Goal: Task Accomplishment & Management: Complete application form

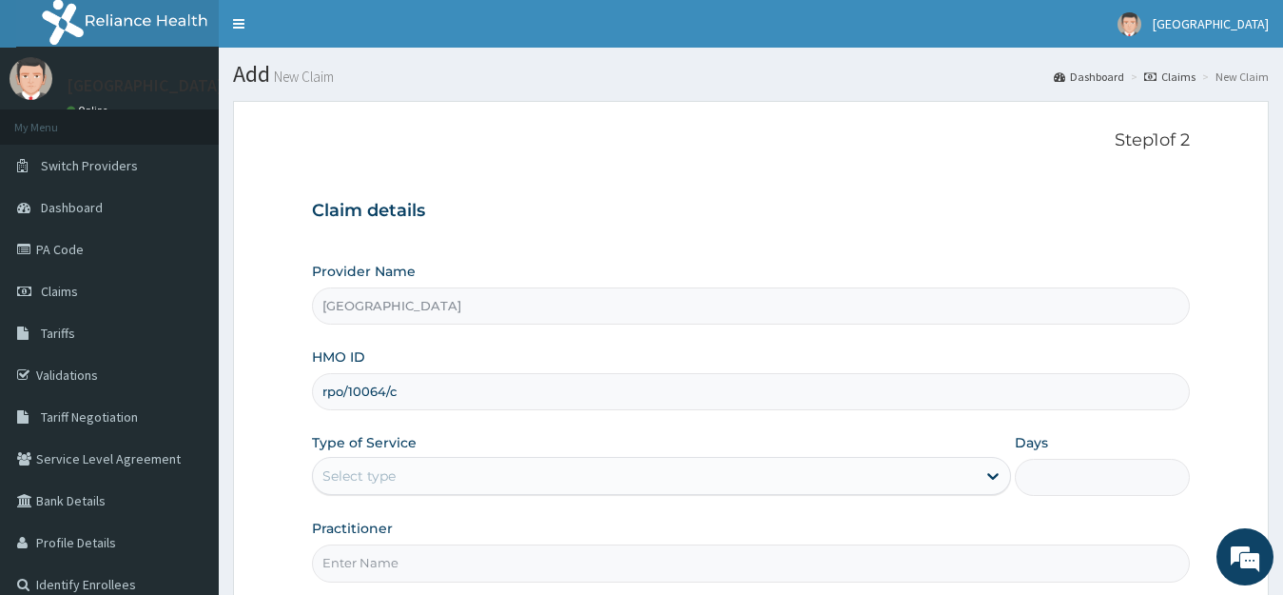
type input "rpo/10064/c"
click at [598, 469] on div "Select type" at bounding box center [645, 475] width 664 height 30
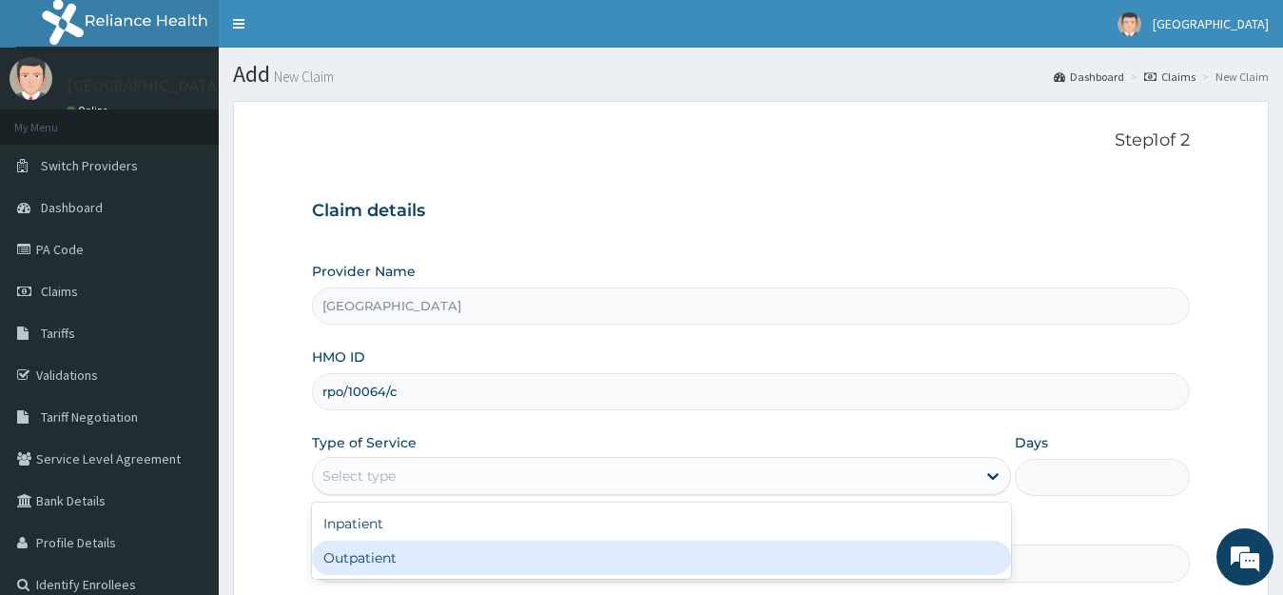
click at [534, 568] on div "Outpatient" at bounding box center [662, 557] width 700 height 34
type input "1"
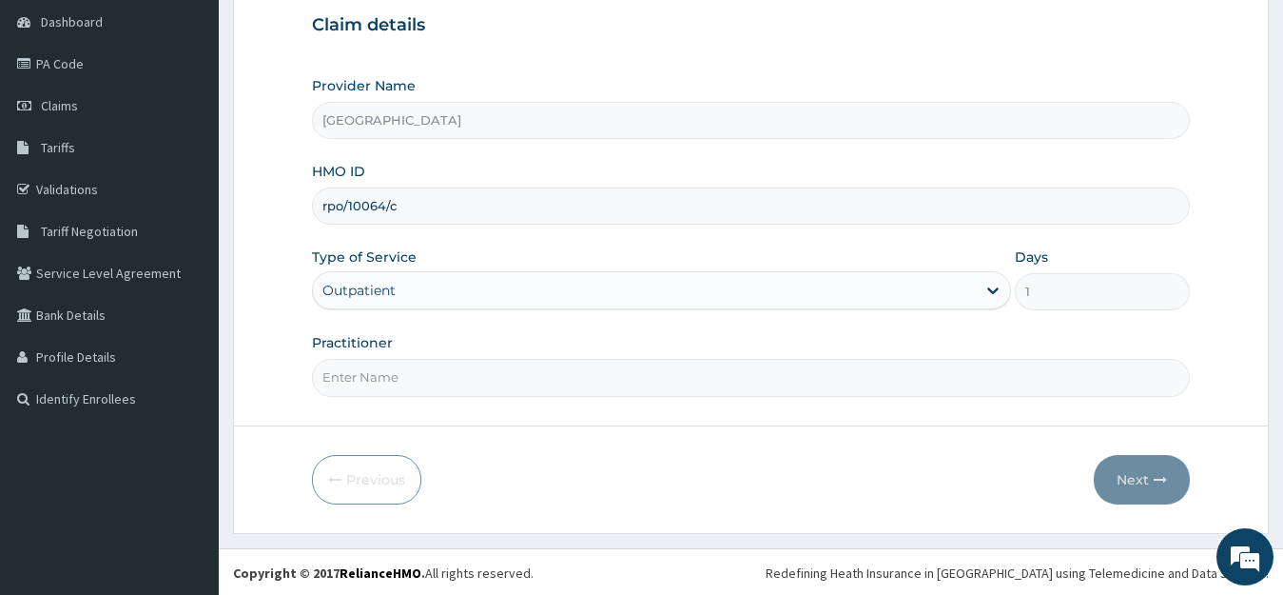
scroll to position [187, 0]
click at [812, 387] on input "Practitioner" at bounding box center [751, 375] width 879 height 37
type input "dr. [PERSON_NAME]"
click at [1151, 484] on button "Next" at bounding box center [1142, 477] width 96 height 49
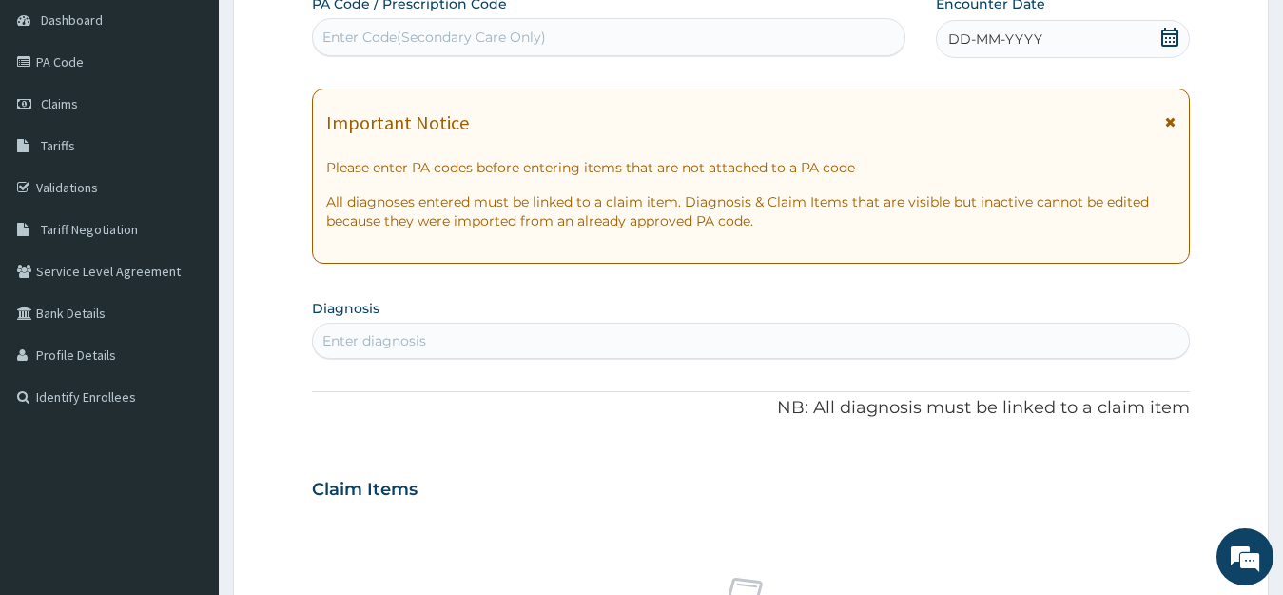
click at [1165, 34] on icon at bounding box center [1170, 37] width 17 height 19
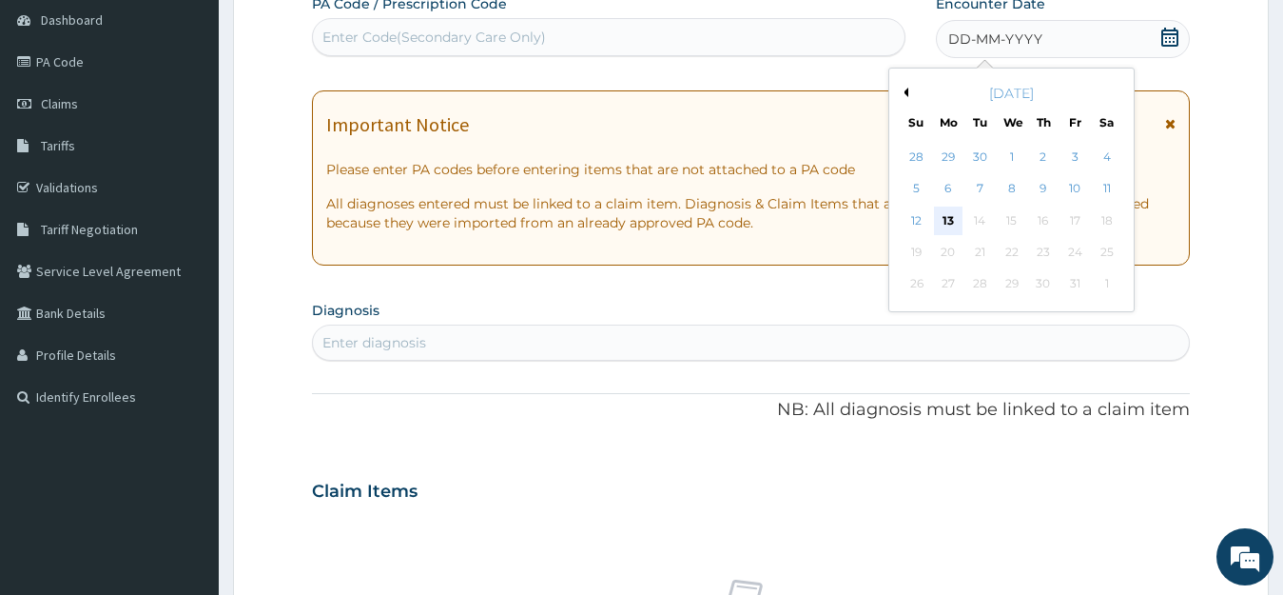
click at [956, 217] on div "13" at bounding box center [948, 220] width 29 height 29
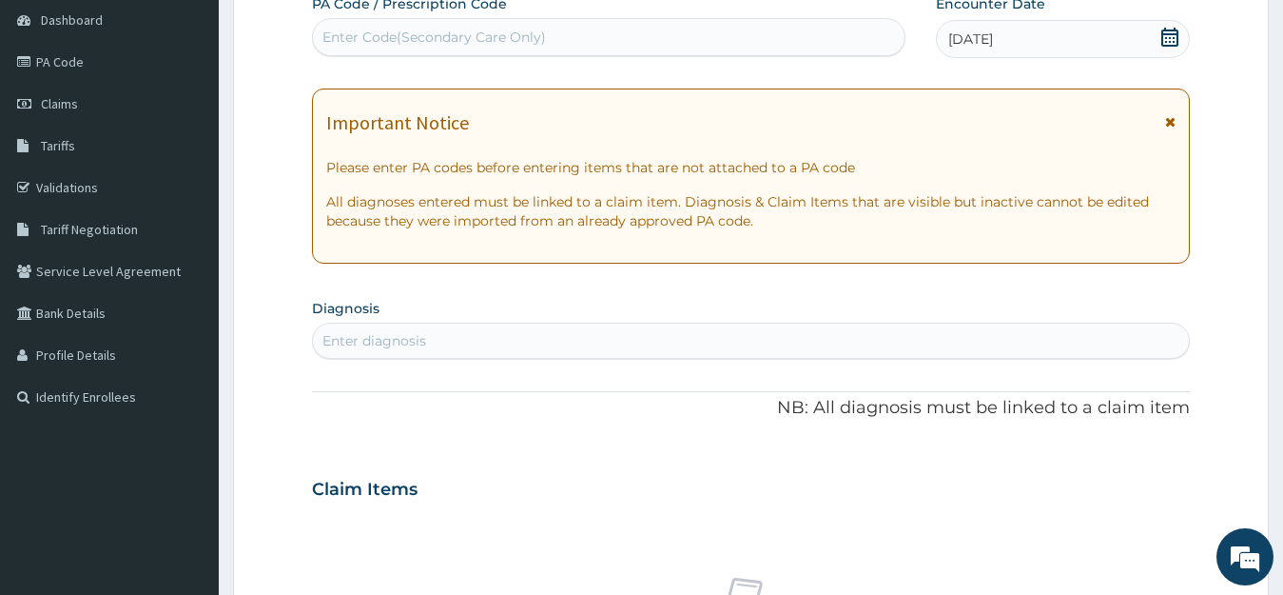
click at [718, 346] on div "Enter diagnosis" at bounding box center [751, 340] width 877 height 30
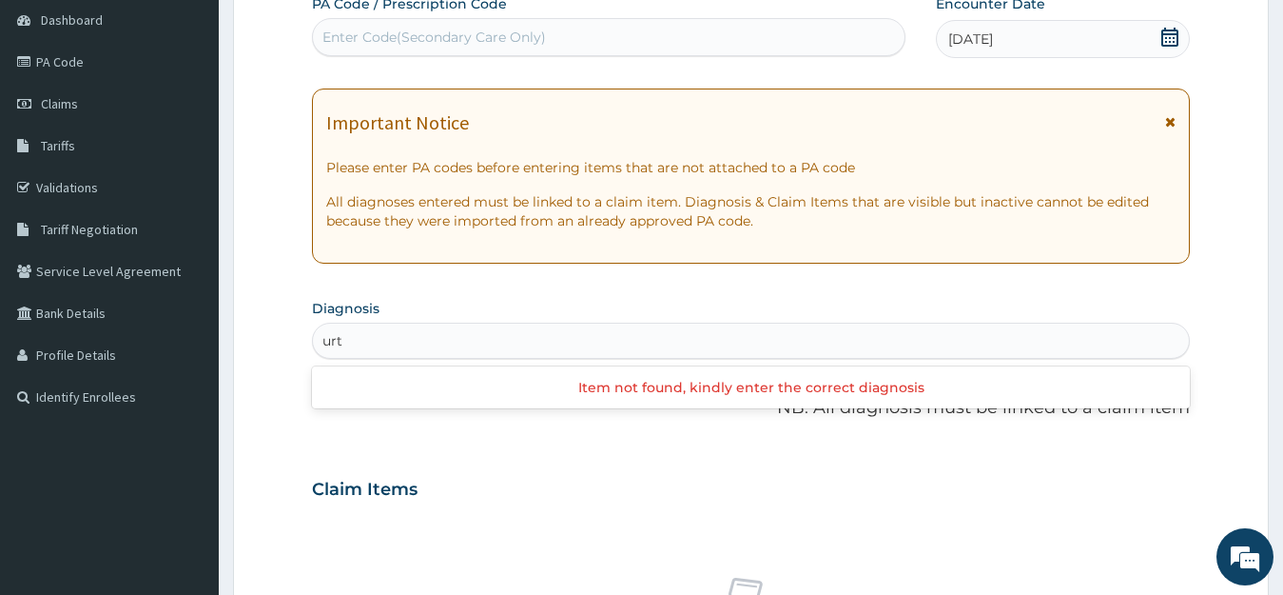
type input "urti"
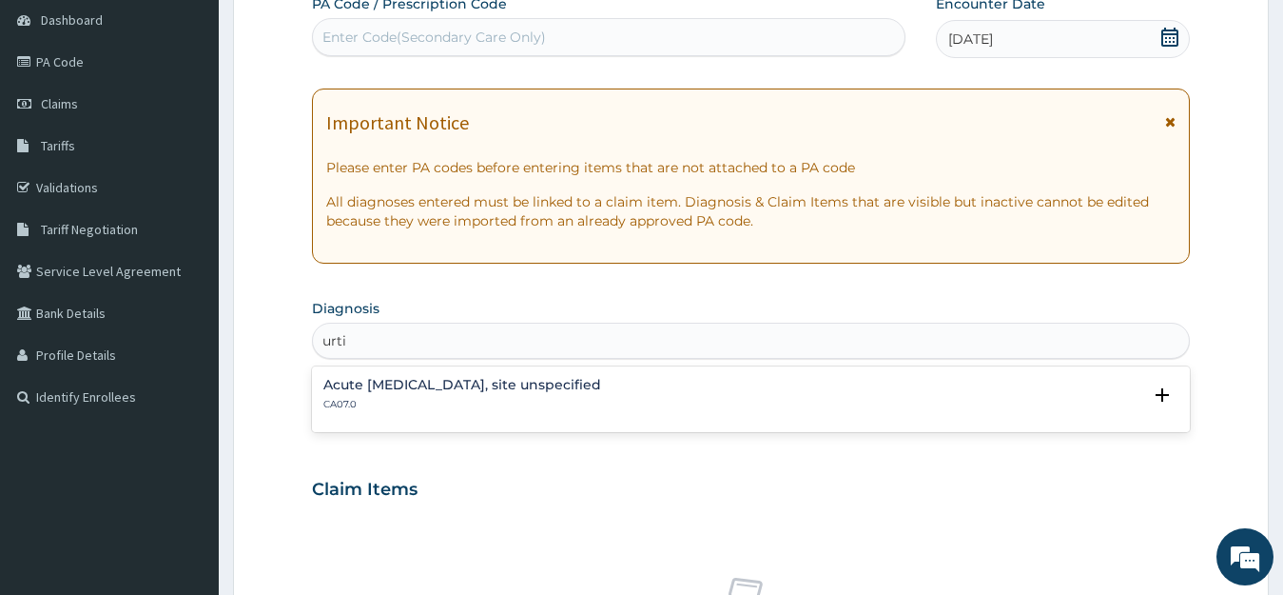
click at [693, 387] on div "Acute [MEDICAL_DATA], site unspecified CA07.0" at bounding box center [751, 394] width 856 height 33
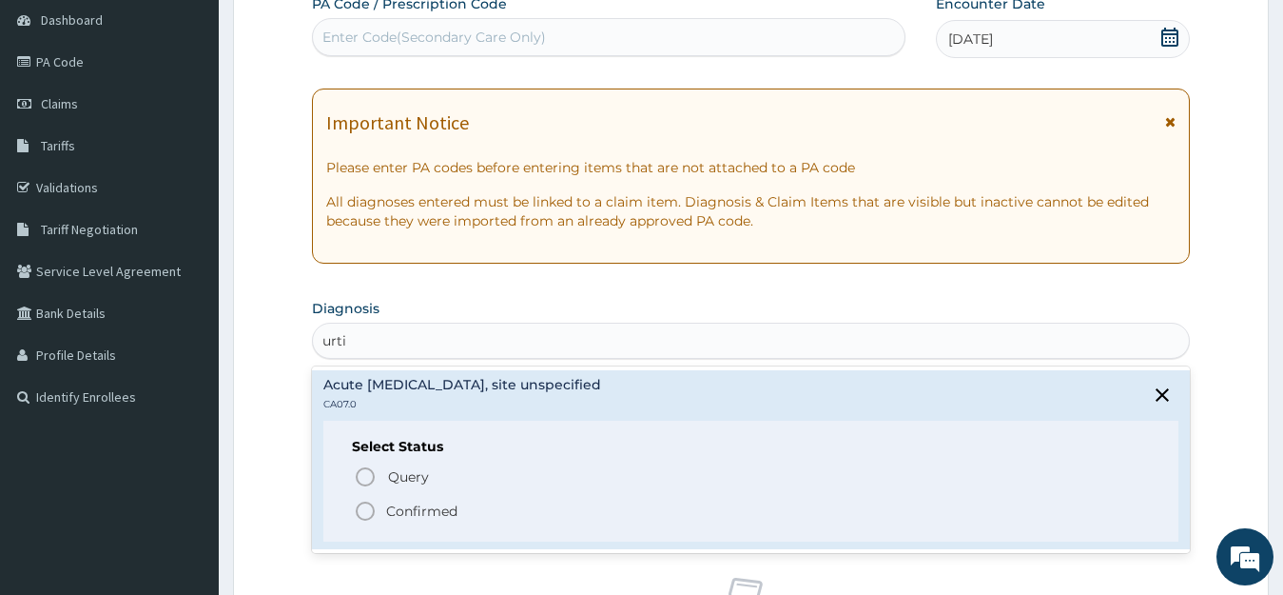
click at [373, 512] on circle "status option filled" at bounding box center [365, 510] width 17 height 17
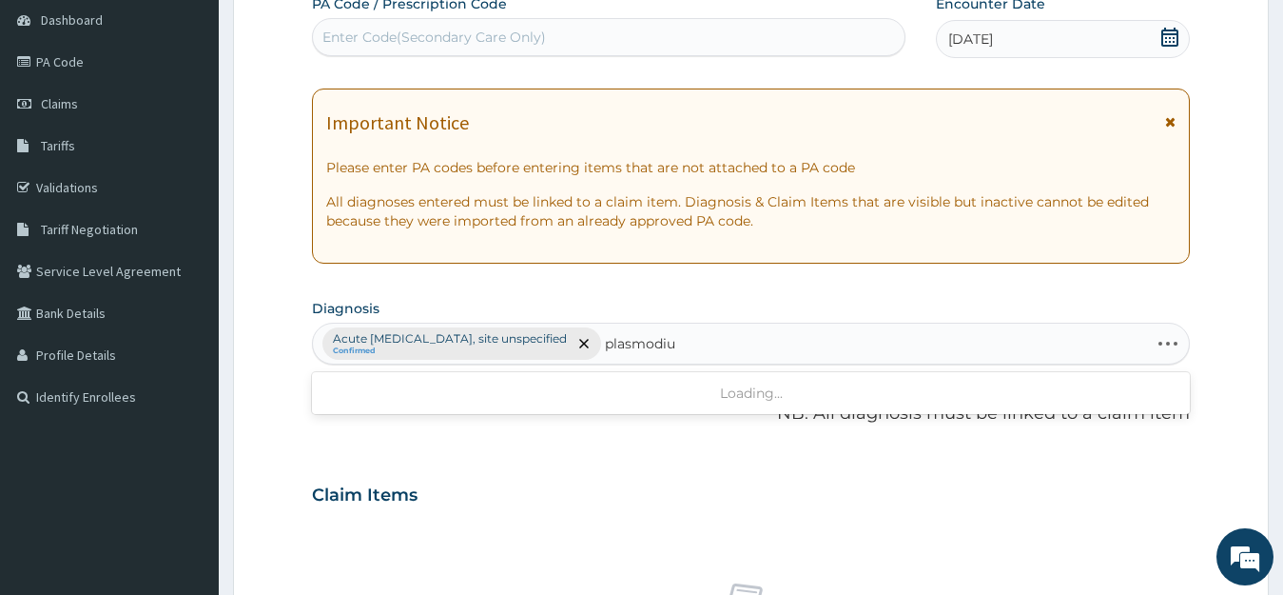
type input "[MEDICAL_DATA]"
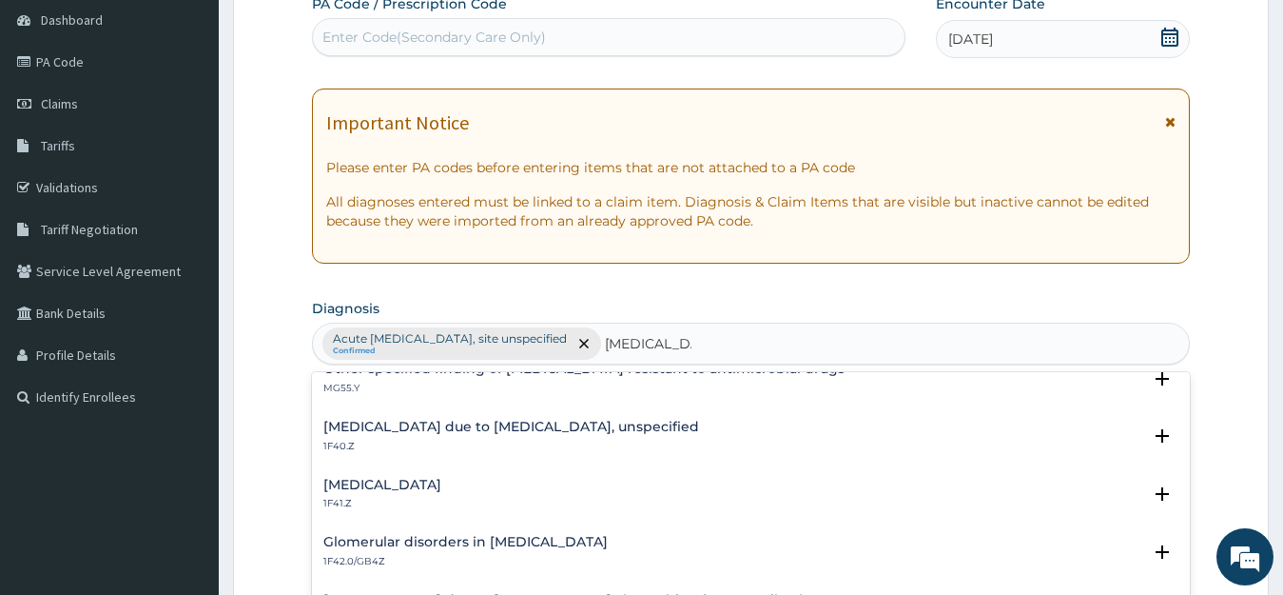
scroll to position [304, 0]
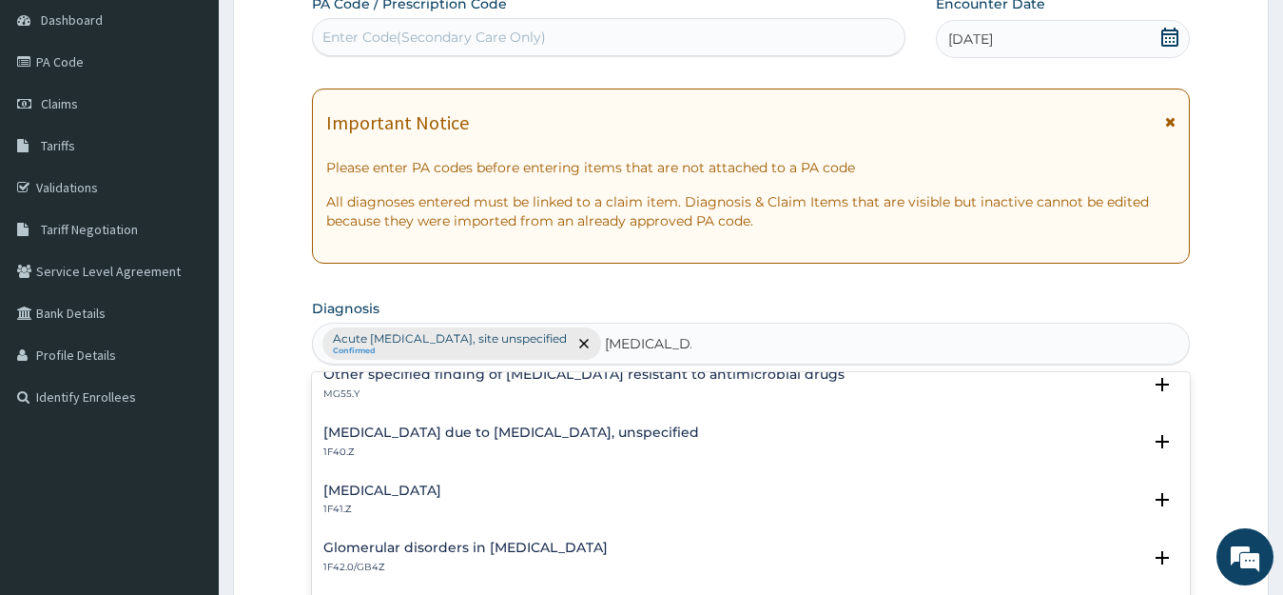
click at [475, 441] on div "[MEDICAL_DATA] due to [MEDICAL_DATA], unspecified 1F40.Z" at bounding box center [511, 441] width 376 height 33
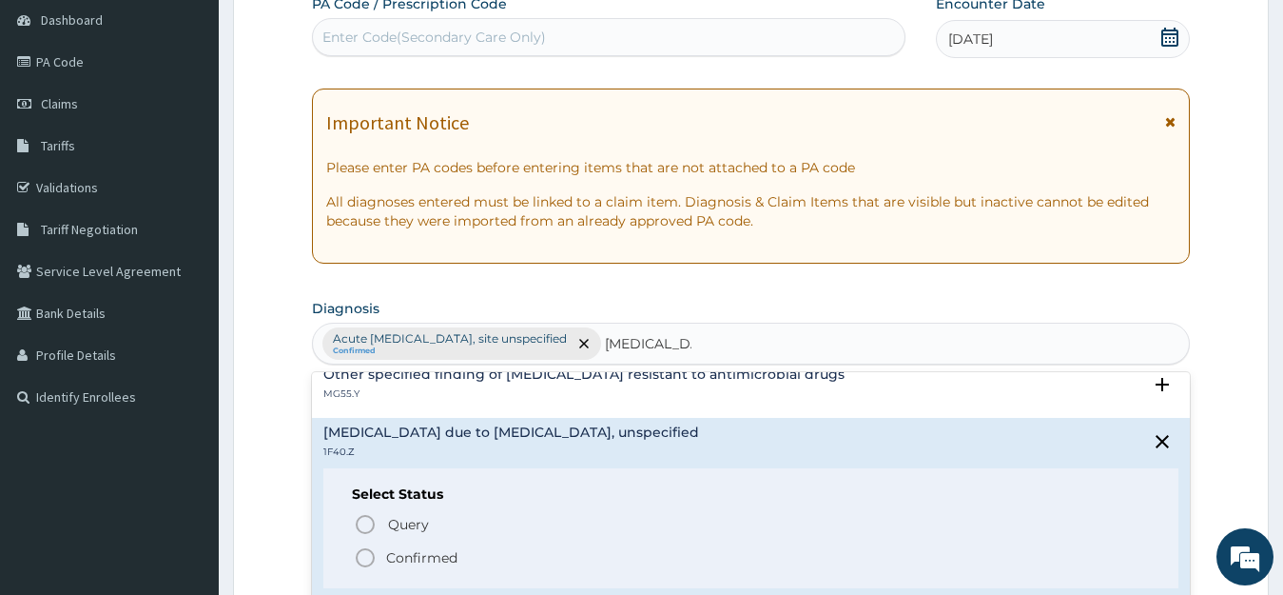
click at [361, 550] on circle "status option filled" at bounding box center [365, 557] width 17 height 17
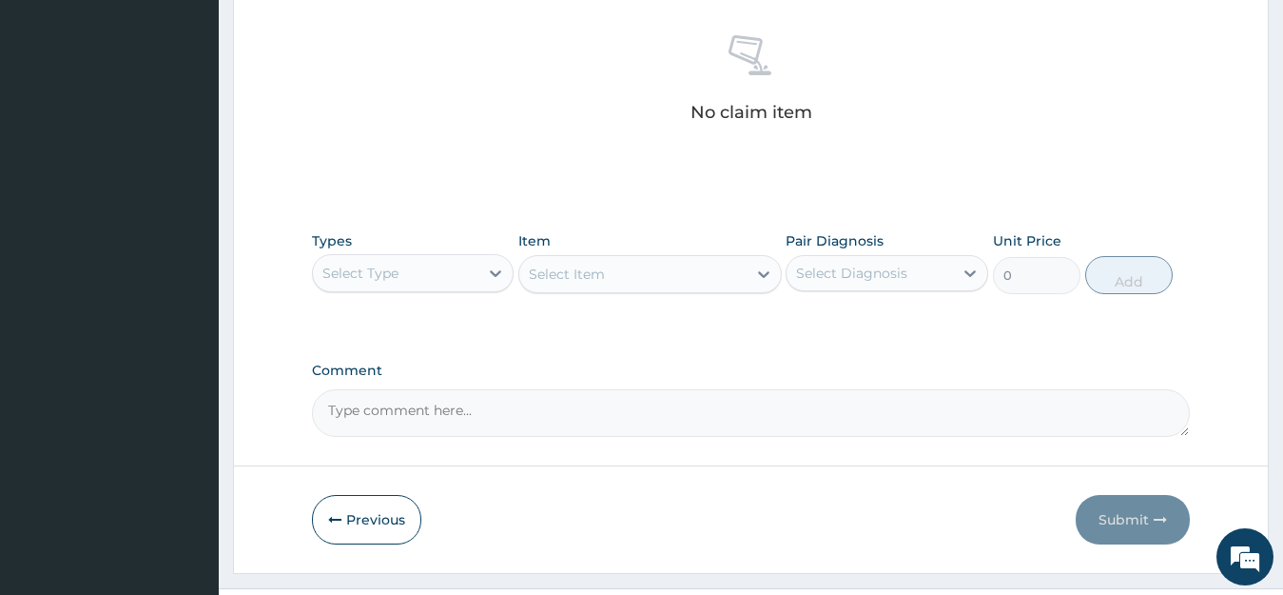
scroll to position [777, 0]
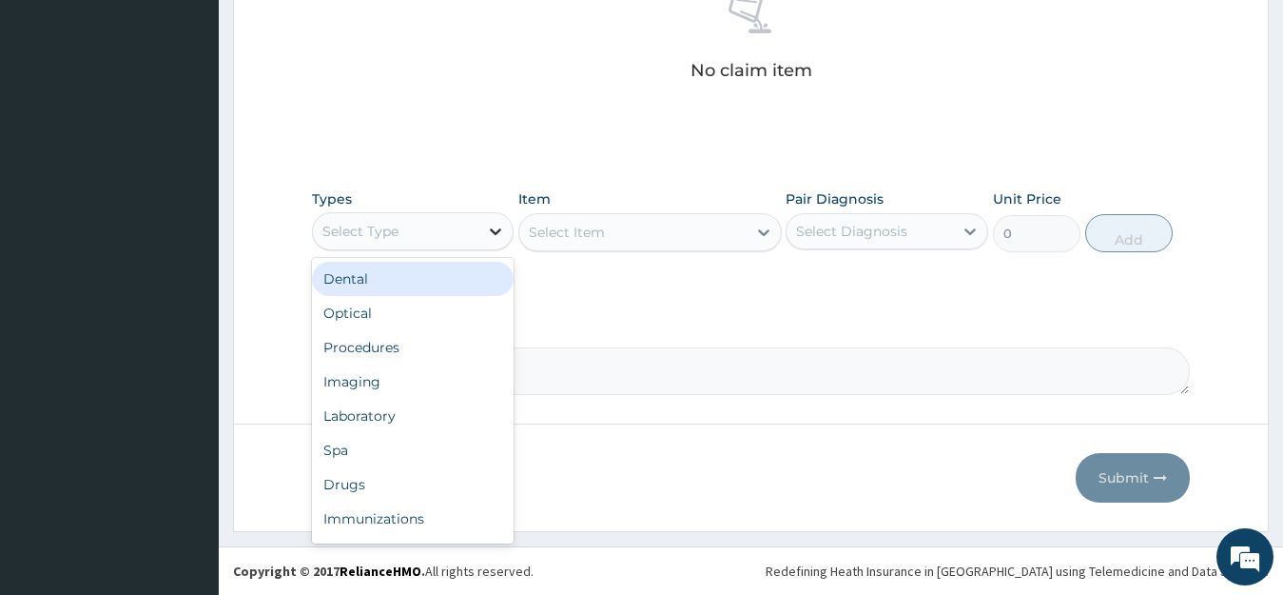
click at [493, 223] on icon at bounding box center [495, 231] width 19 height 19
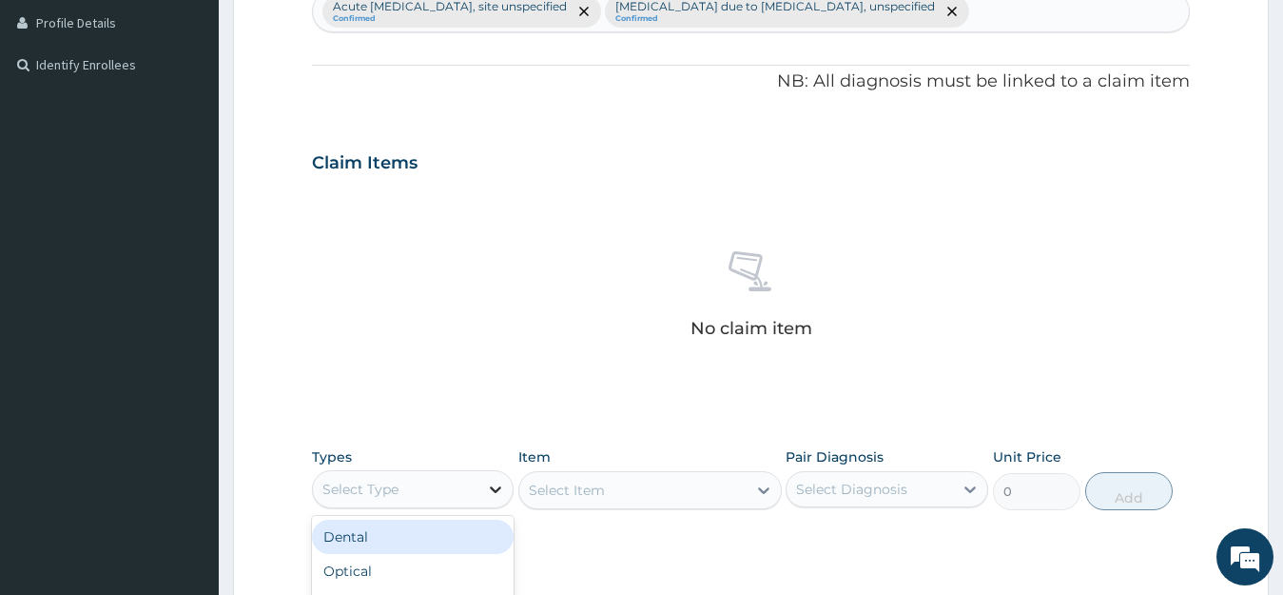
scroll to position [640, 0]
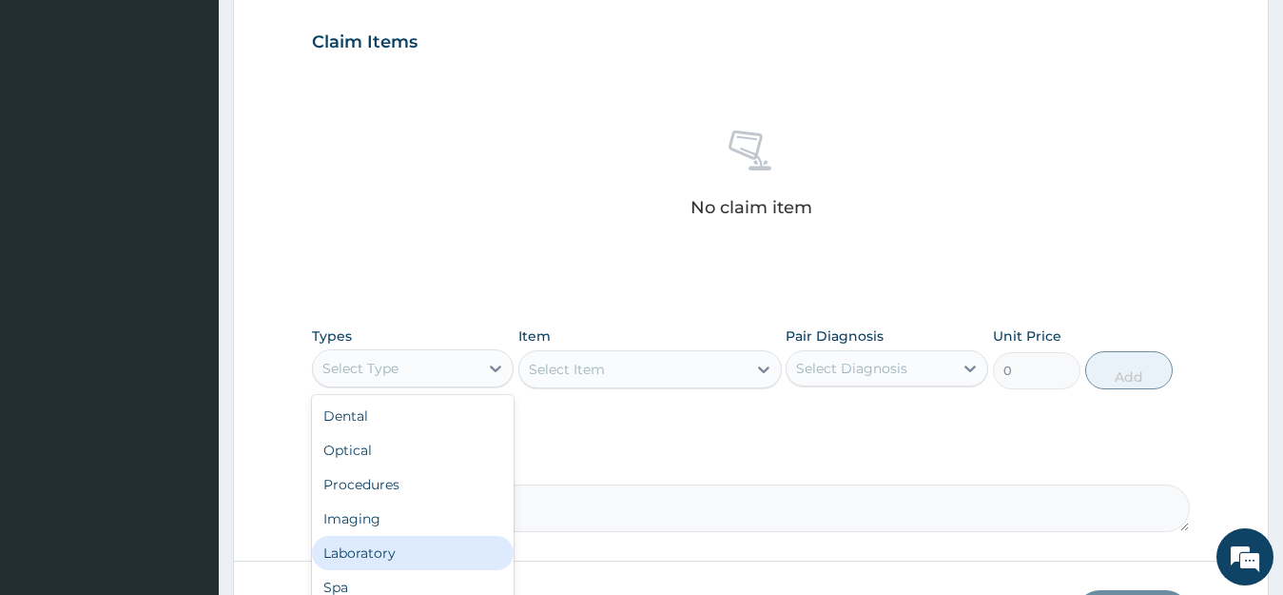
click at [386, 543] on div "Laboratory" at bounding box center [413, 553] width 203 height 34
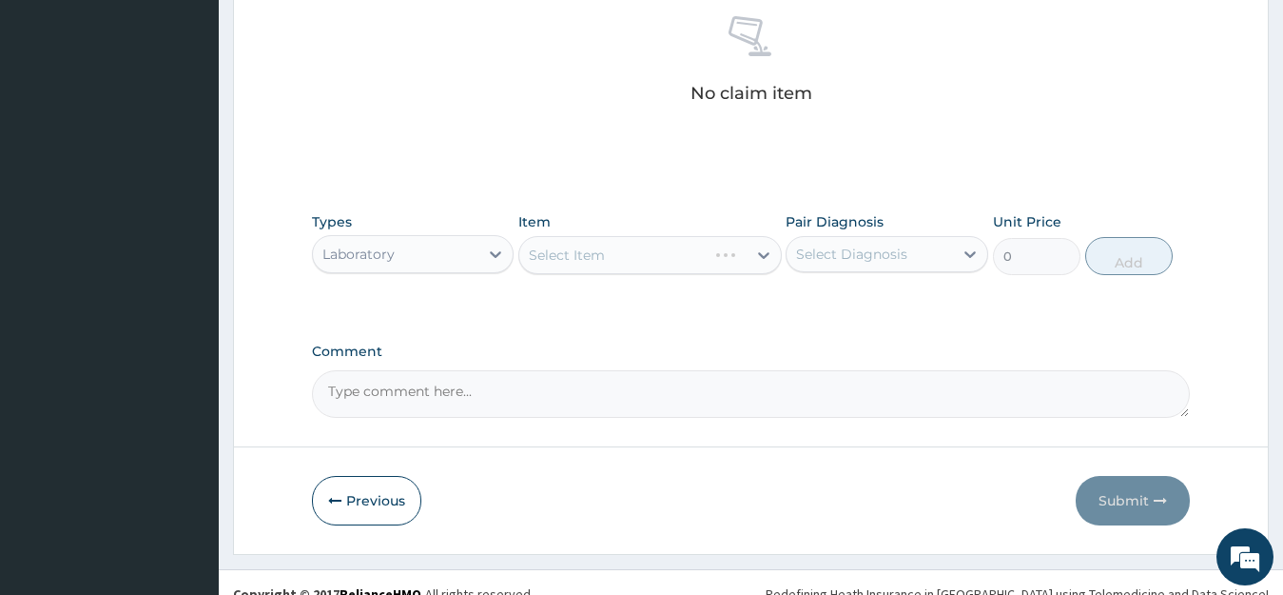
scroll to position [777, 0]
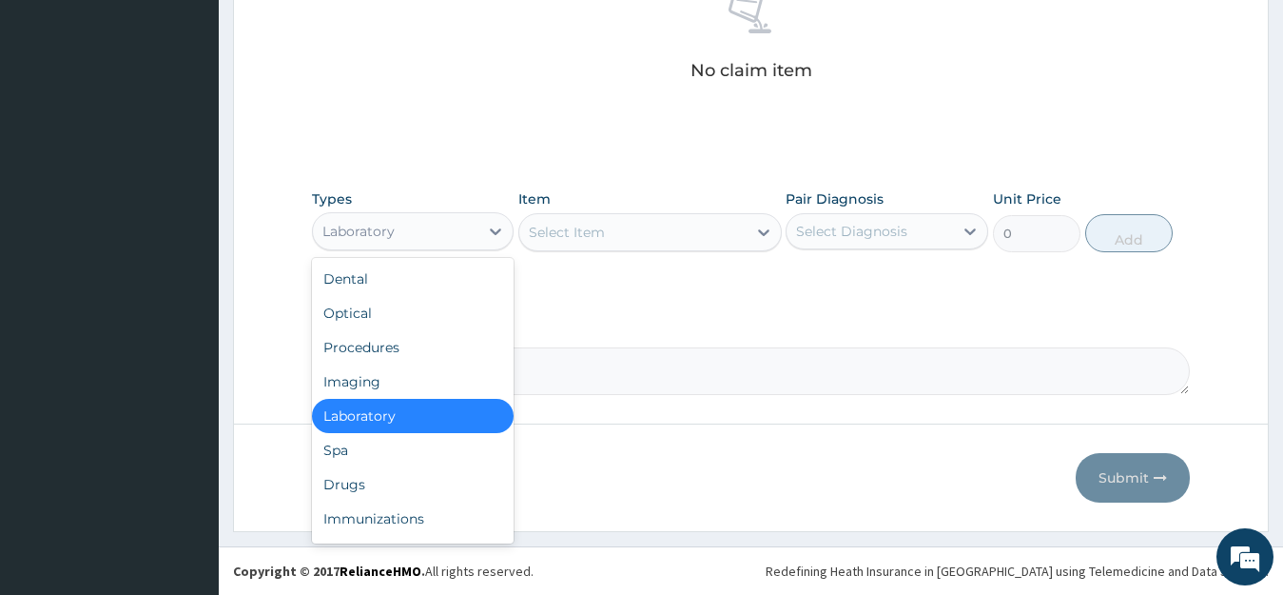
click at [476, 240] on div "Laboratory" at bounding box center [396, 231] width 166 height 30
click at [403, 357] on div "Procedures" at bounding box center [413, 347] width 203 height 34
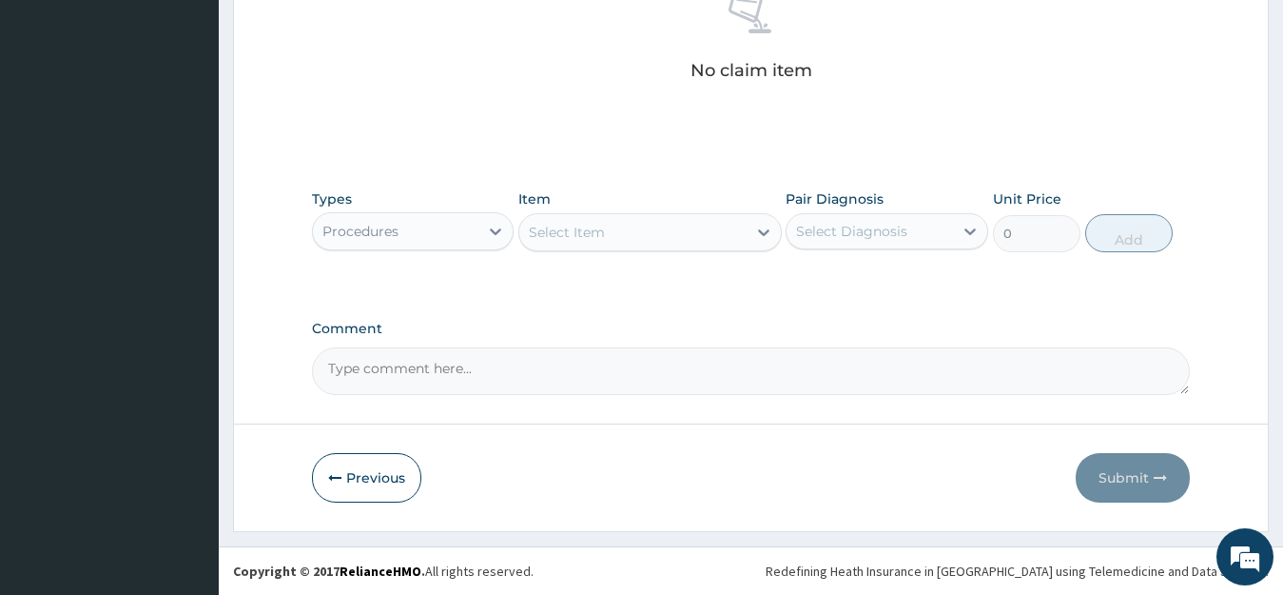
click at [645, 223] on div "Select Item" at bounding box center [632, 232] width 227 height 30
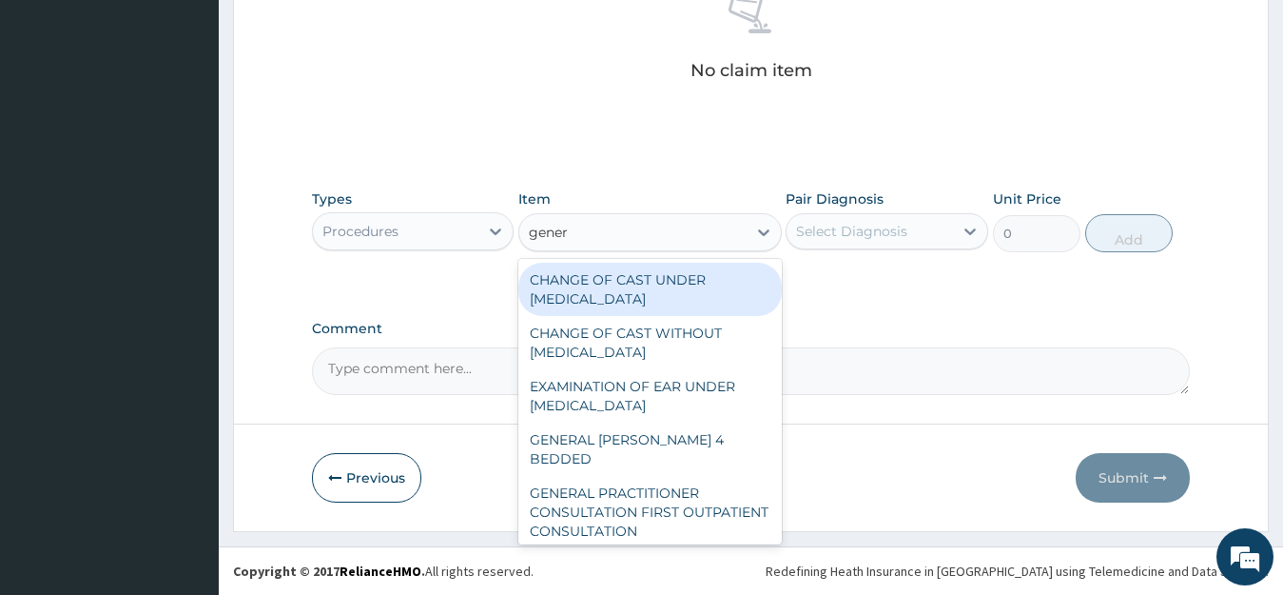
type input "genera"
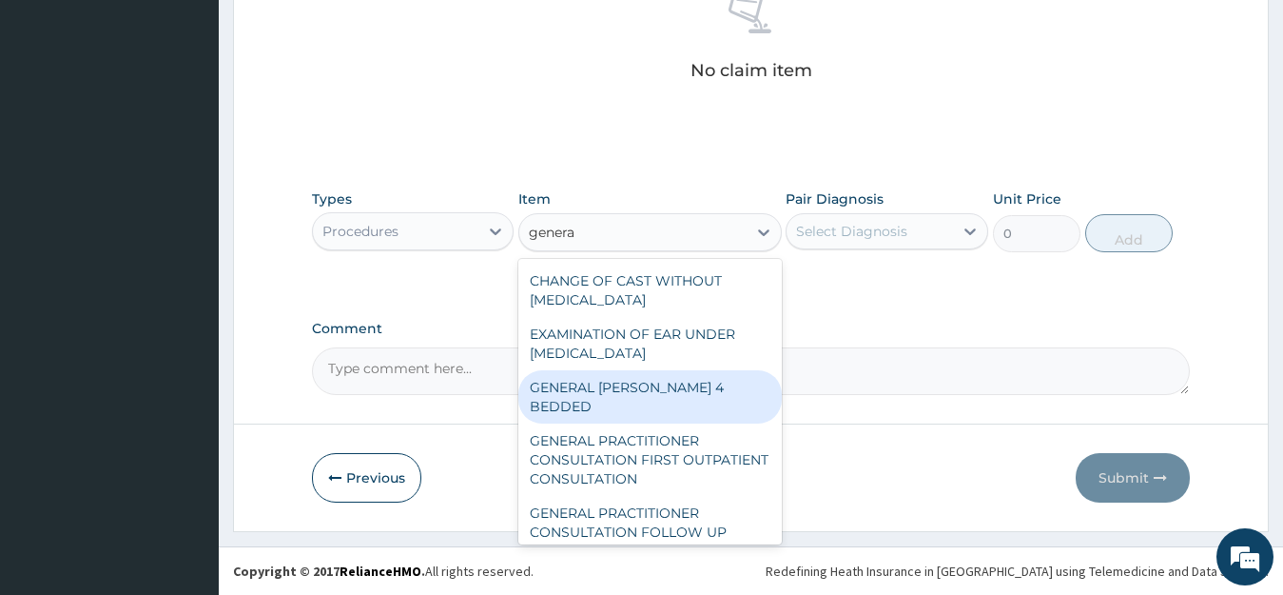
scroll to position [56, 0]
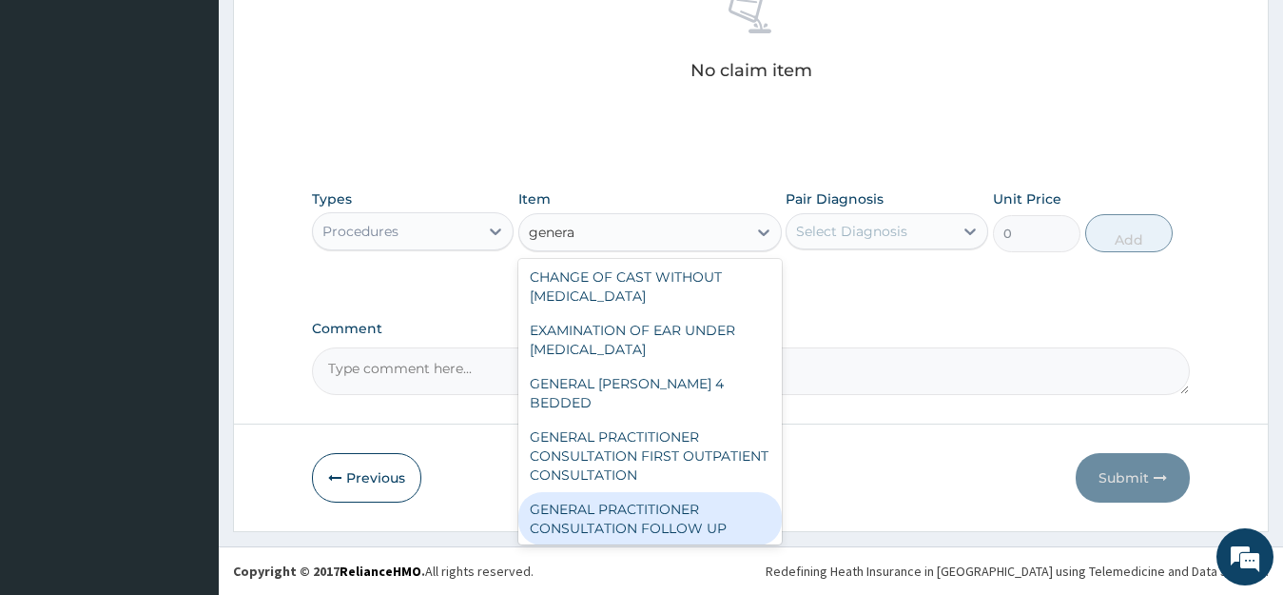
click at [613, 492] on div "GENERAL PRACTITIONER CONSULTATION FOLLOW UP" at bounding box center [651, 518] width 264 height 53
type input "11610"
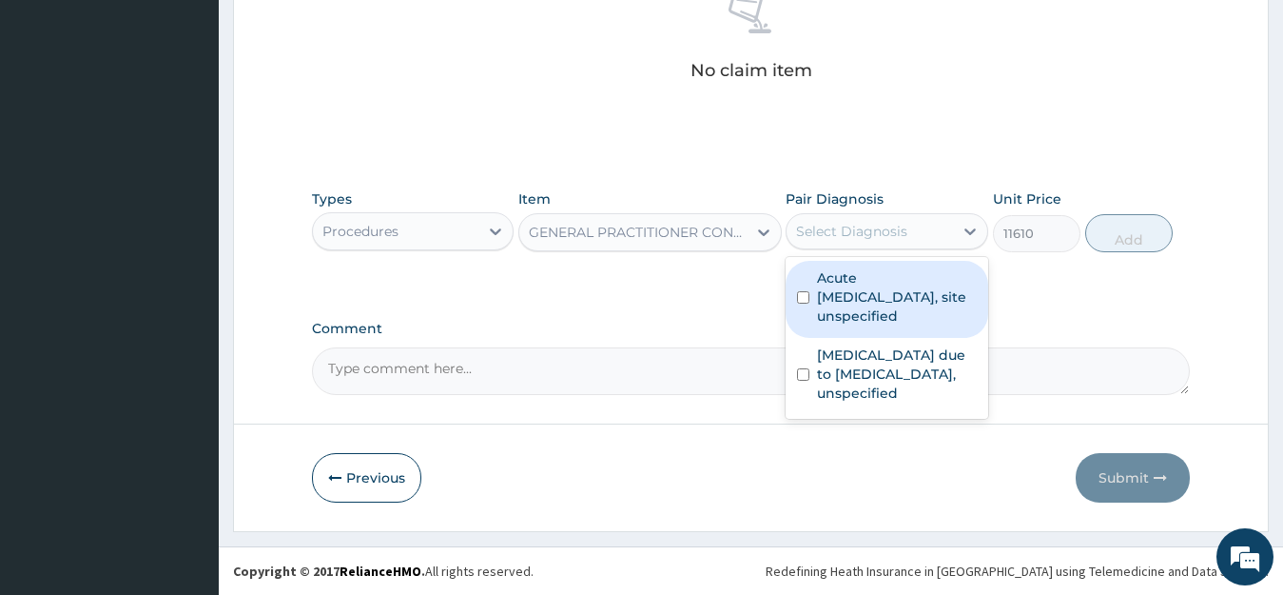
click at [900, 219] on div "Select Diagnosis" at bounding box center [870, 231] width 166 height 30
click at [857, 316] on label "Acute [MEDICAL_DATA], site unspecified" at bounding box center [897, 296] width 160 height 57
checkbox input "true"
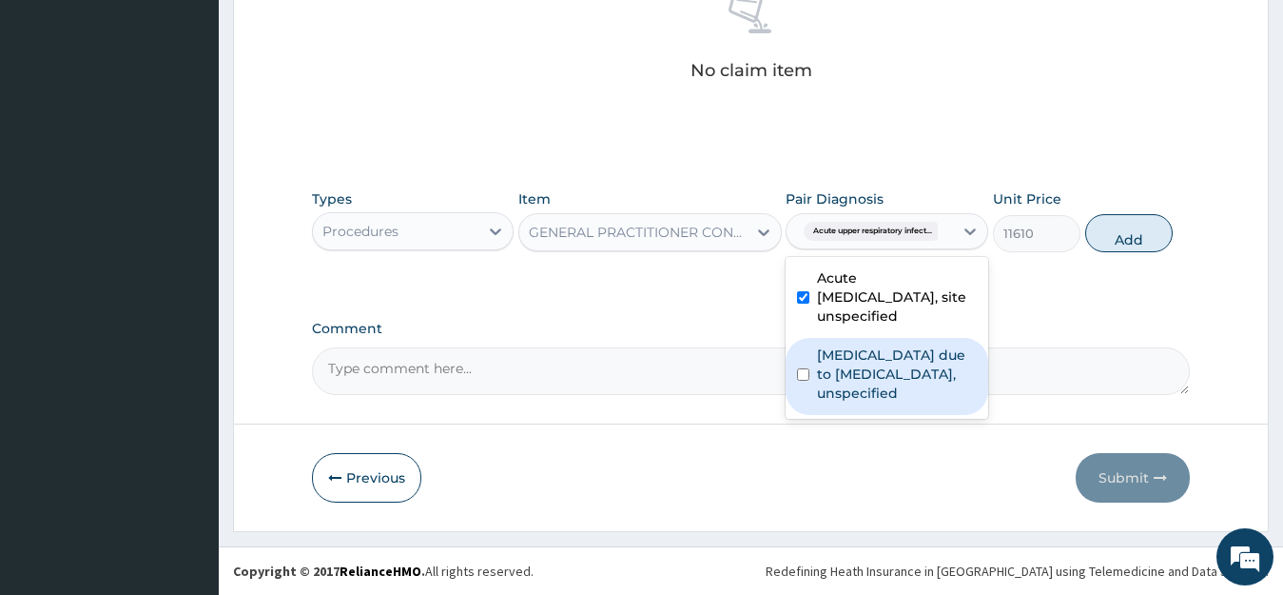
click at [849, 400] on label "[MEDICAL_DATA] due to [MEDICAL_DATA], unspecified" at bounding box center [897, 373] width 160 height 57
checkbox input "true"
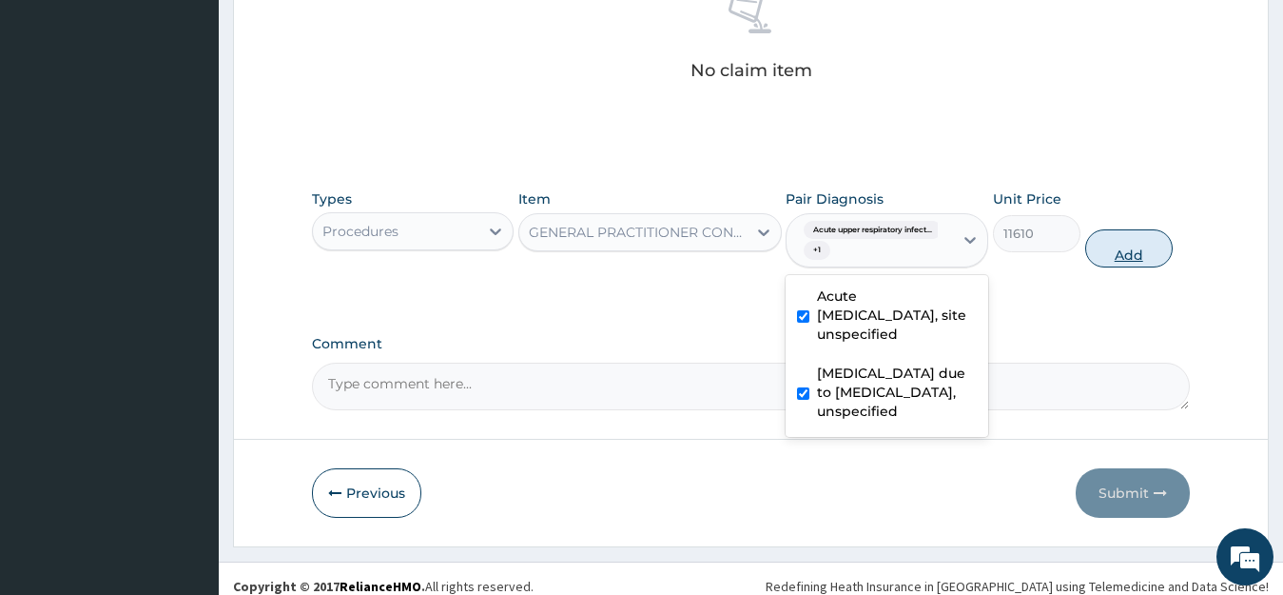
click at [1135, 246] on button "Add" at bounding box center [1130, 248] width 88 height 38
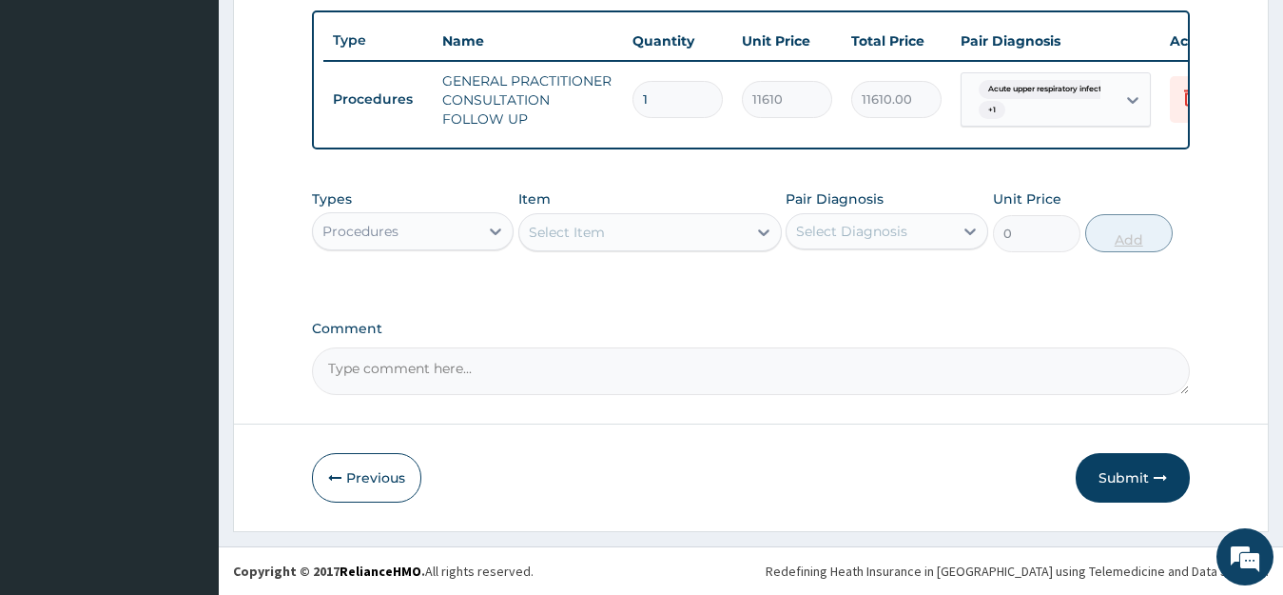
scroll to position [714, 0]
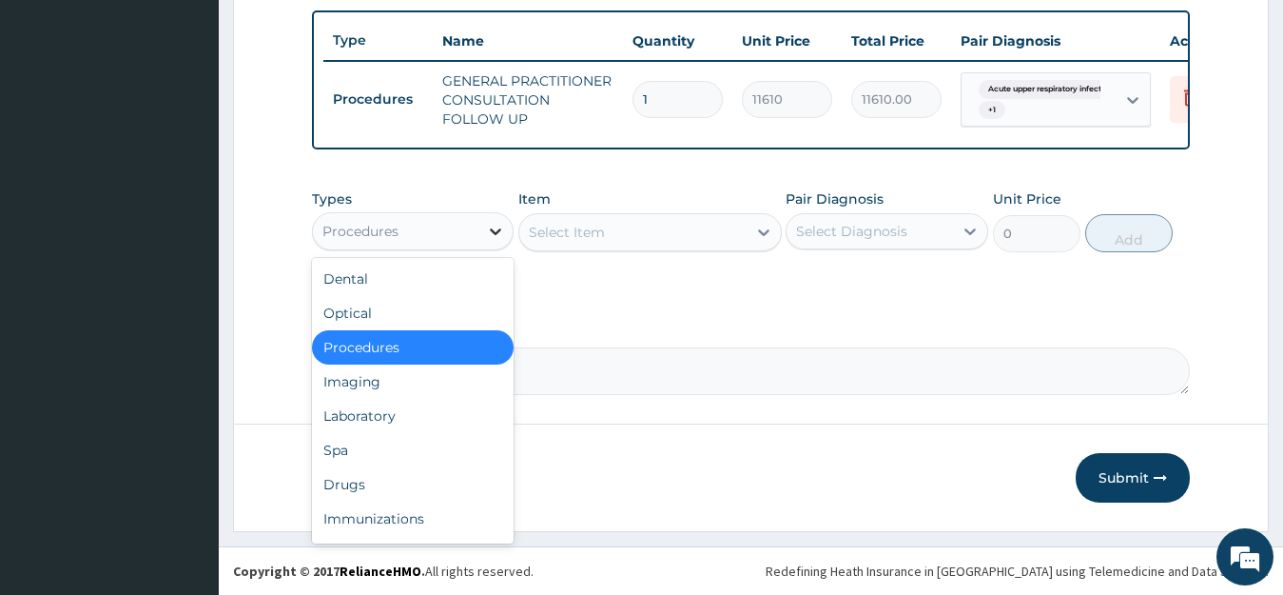
click at [507, 227] on div at bounding box center [496, 231] width 34 height 34
click at [361, 474] on div "Drugs" at bounding box center [413, 484] width 203 height 34
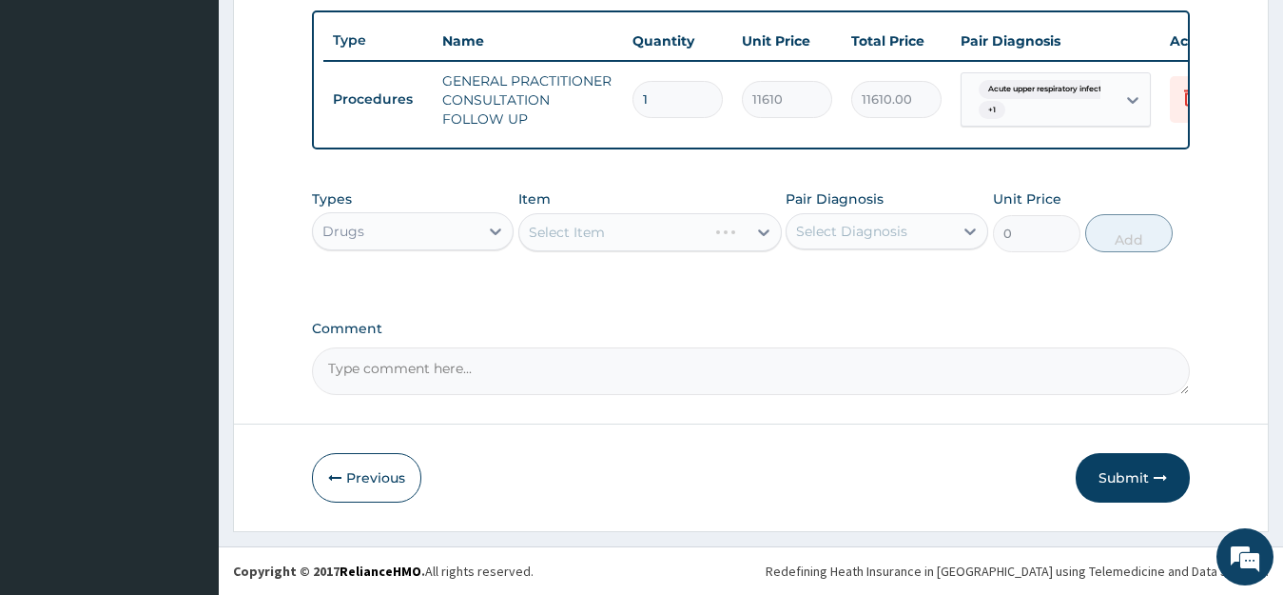
click at [622, 233] on div "Select Item" at bounding box center [651, 232] width 264 height 38
click at [622, 233] on div "Select Item" at bounding box center [632, 232] width 227 height 30
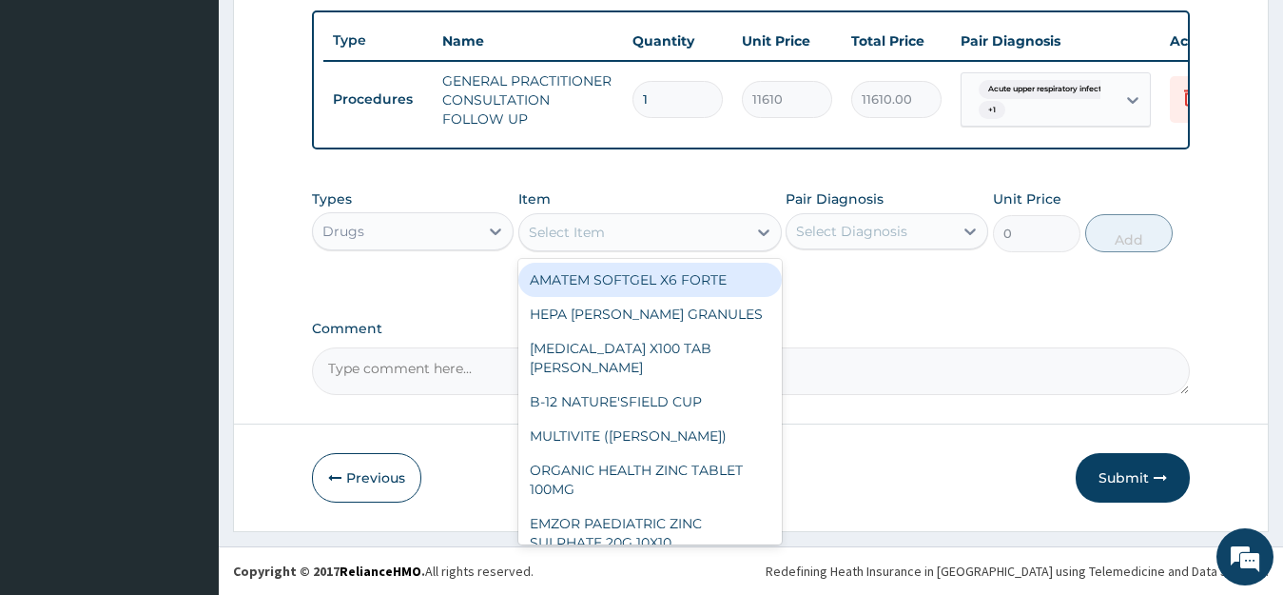
click at [622, 274] on div "AMATEM SOFTGEL X6 FORTE" at bounding box center [651, 280] width 264 height 34
type input "473"
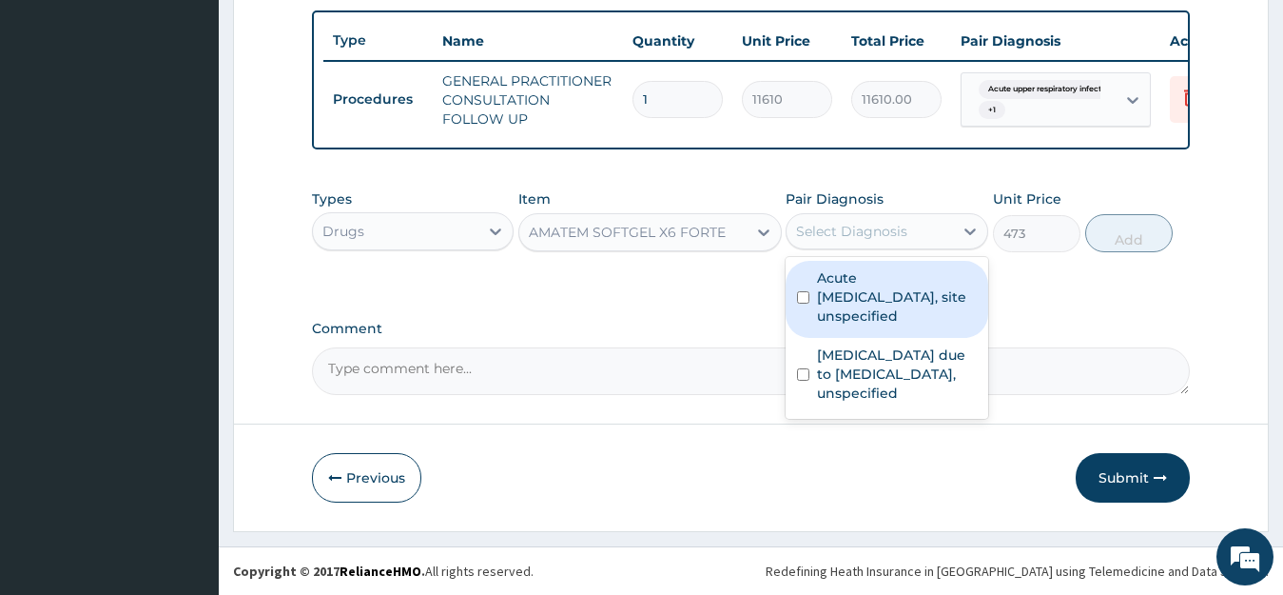
click at [856, 222] on div "Select Diagnosis" at bounding box center [851, 231] width 111 height 19
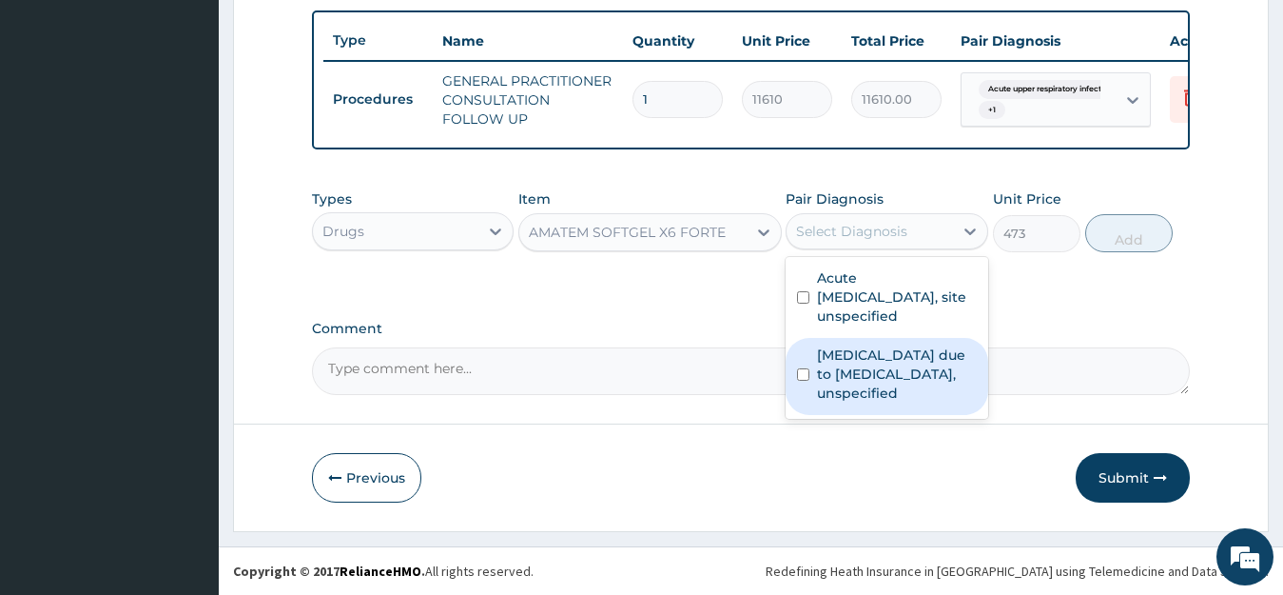
click at [841, 372] on label "[MEDICAL_DATA] due to [MEDICAL_DATA], unspecified" at bounding box center [897, 373] width 160 height 57
checkbox input "true"
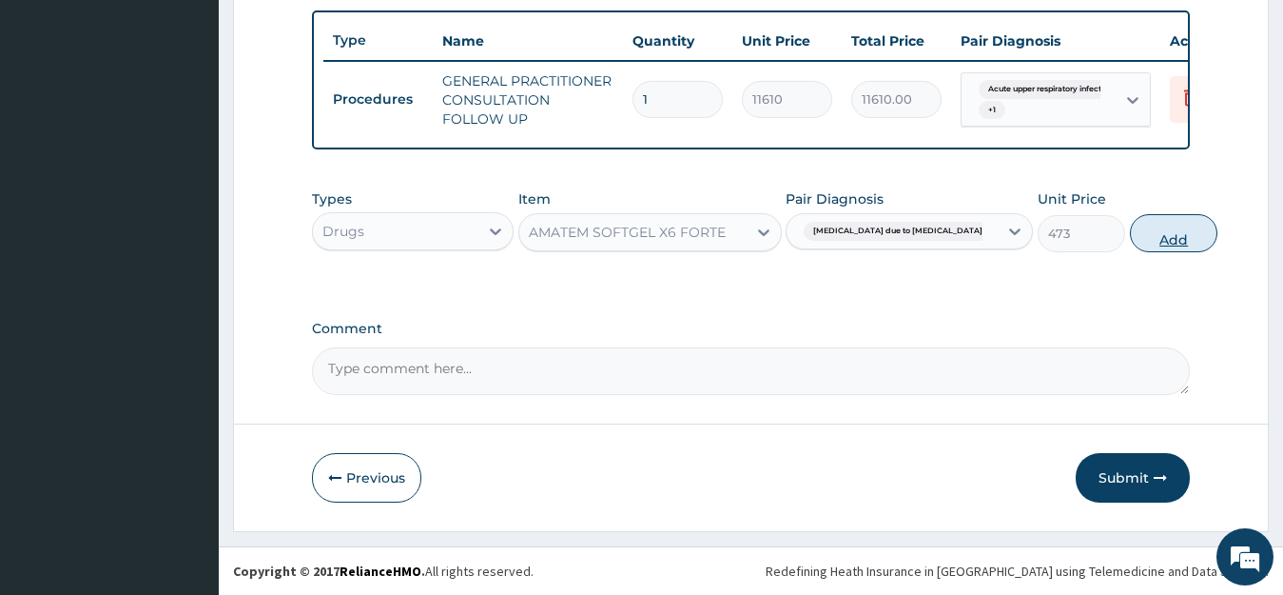
click at [1130, 242] on button "Add" at bounding box center [1174, 233] width 88 height 38
type input "0"
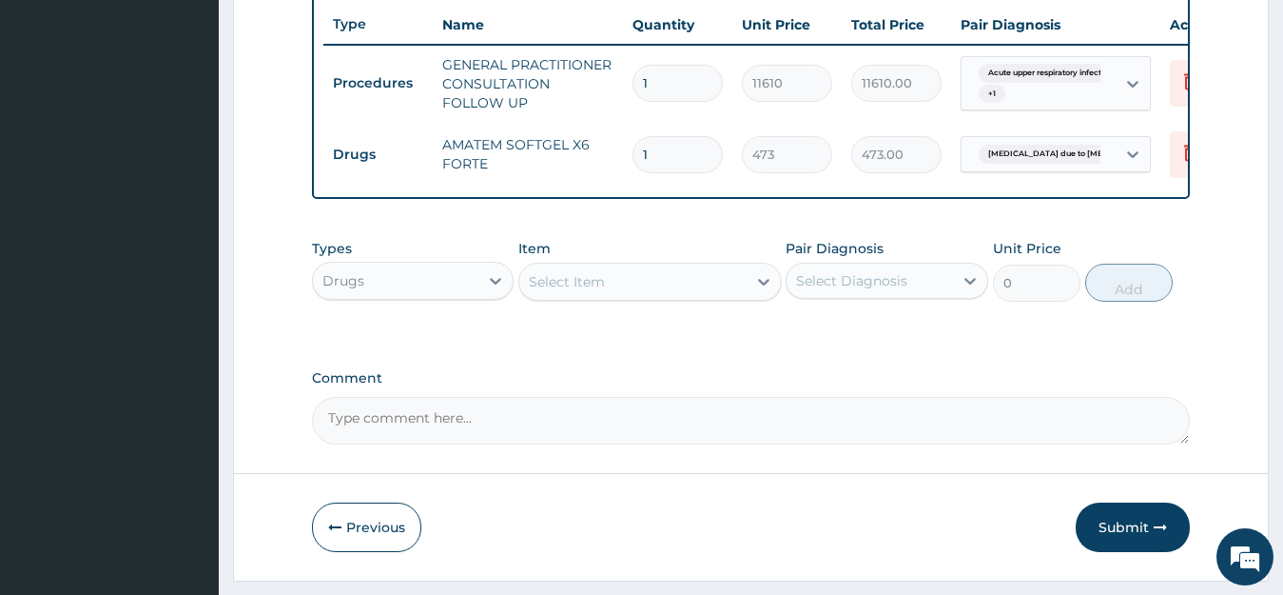
type input "0.00"
type input "6"
type input "2838.00"
type input "6"
click at [701, 297] on div "Select Item" at bounding box center [632, 281] width 227 height 30
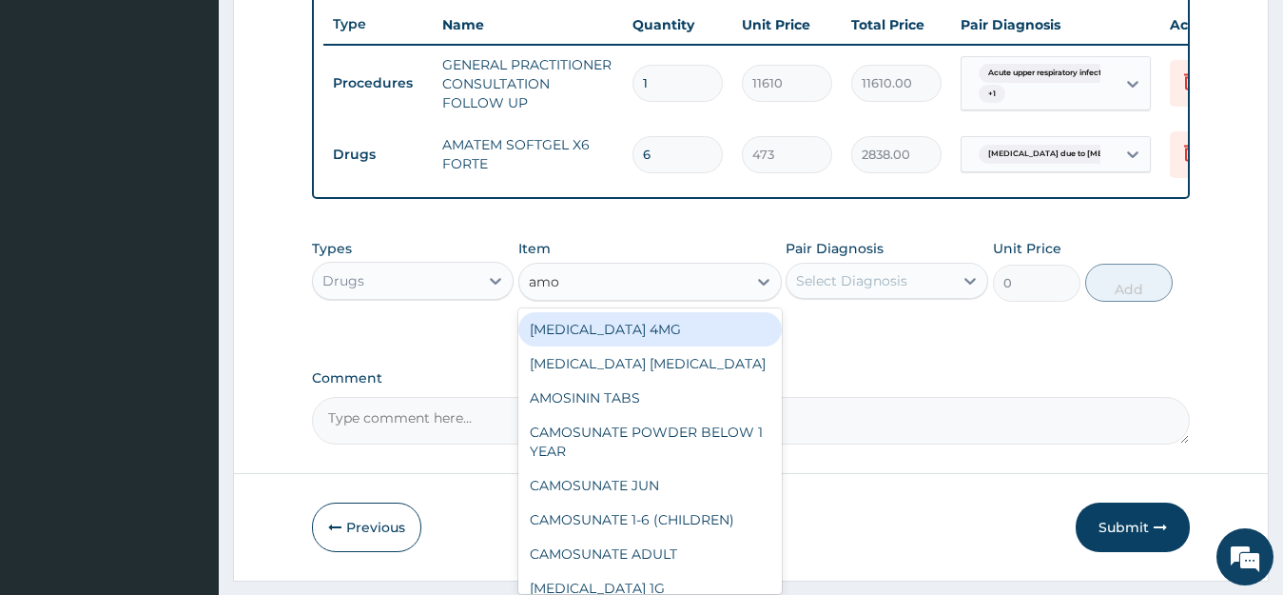
type input "amox"
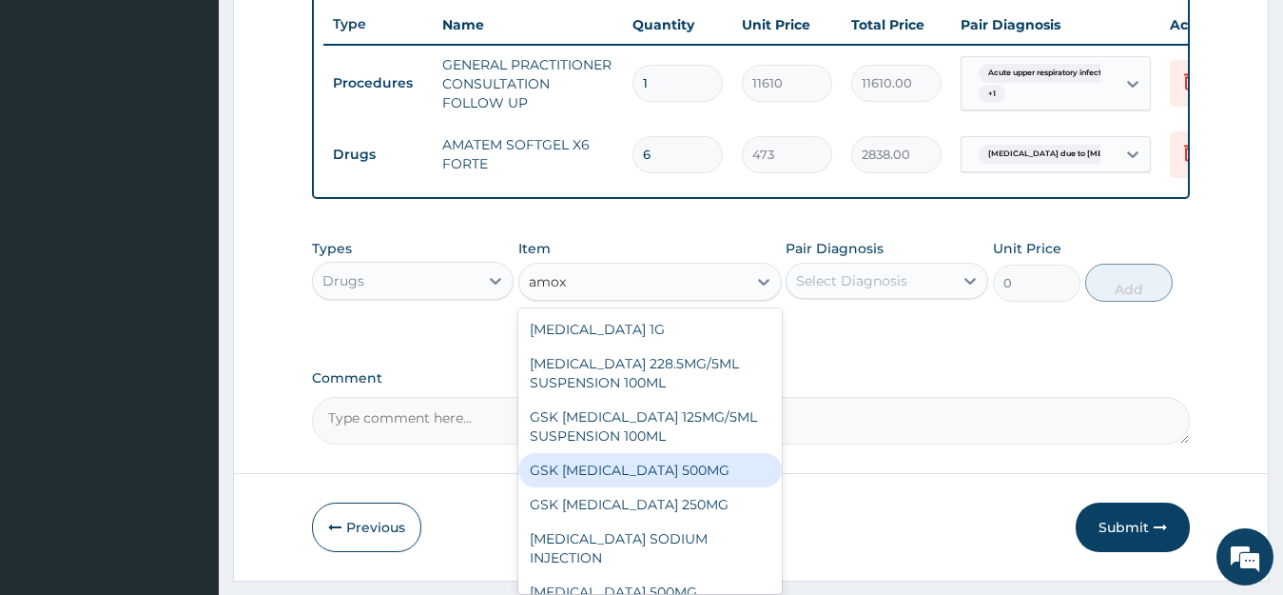
click at [621, 480] on div "GSK [MEDICAL_DATA] 500MG" at bounding box center [651, 470] width 264 height 34
type input "59.125"
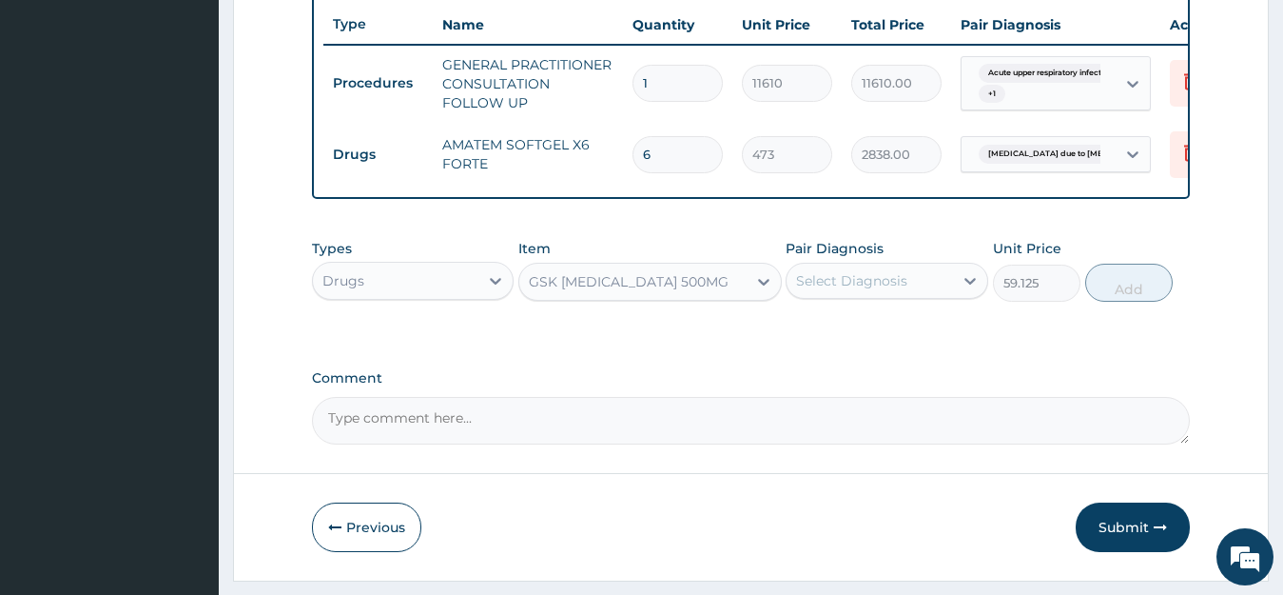
click at [914, 296] on div "Select Diagnosis" at bounding box center [870, 280] width 166 height 30
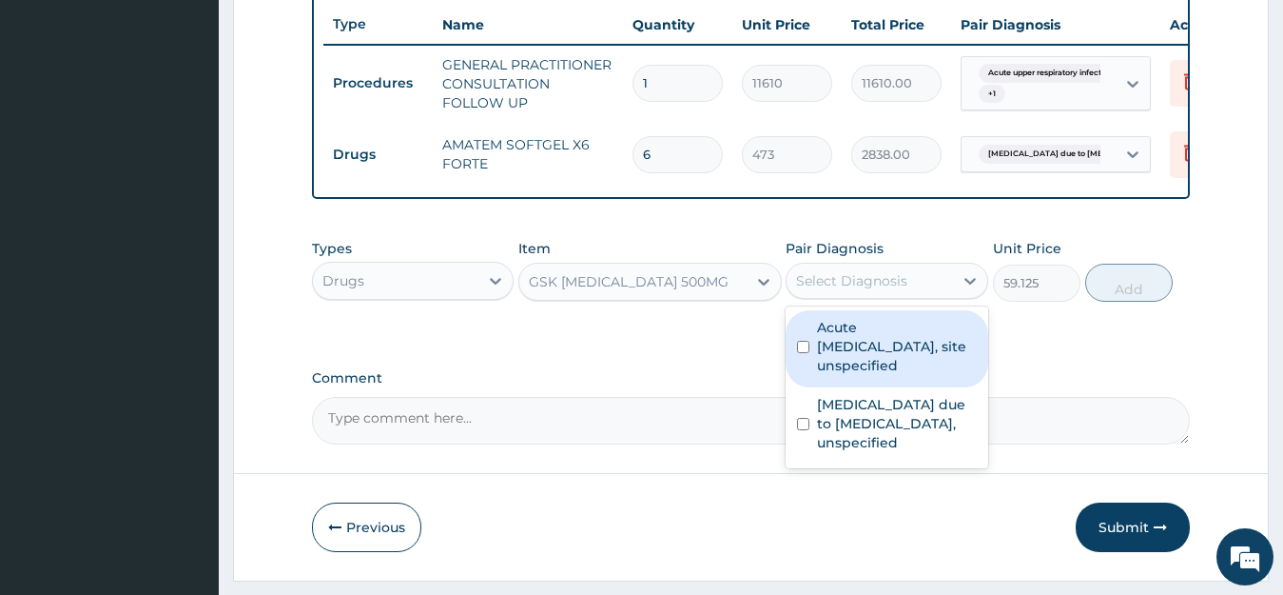
click at [860, 375] on label "Acute [MEDICAL_DATA], site unspecified" at bounding box center [897, 346] width 160 height 57
checkbox input "true"
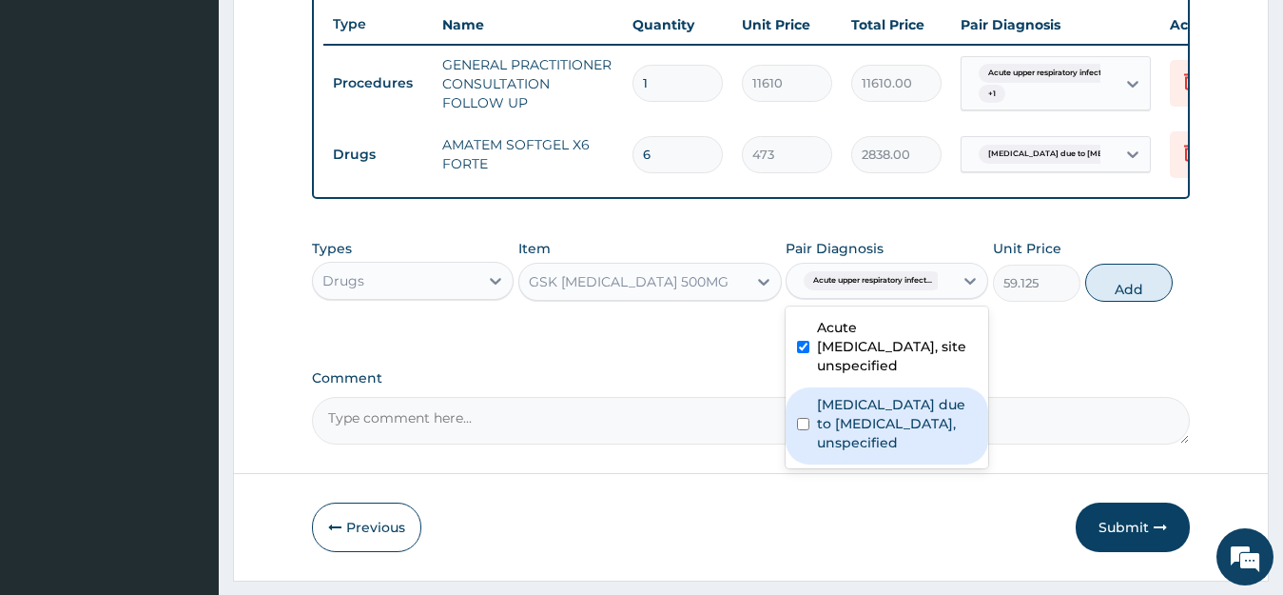
click at [859, 421] on label "[MEDICAL_DATA] due to [MEDICAL_DATA], unspecified" at bounding box center [897, 423] width 160 height 57
checkbox input "true"
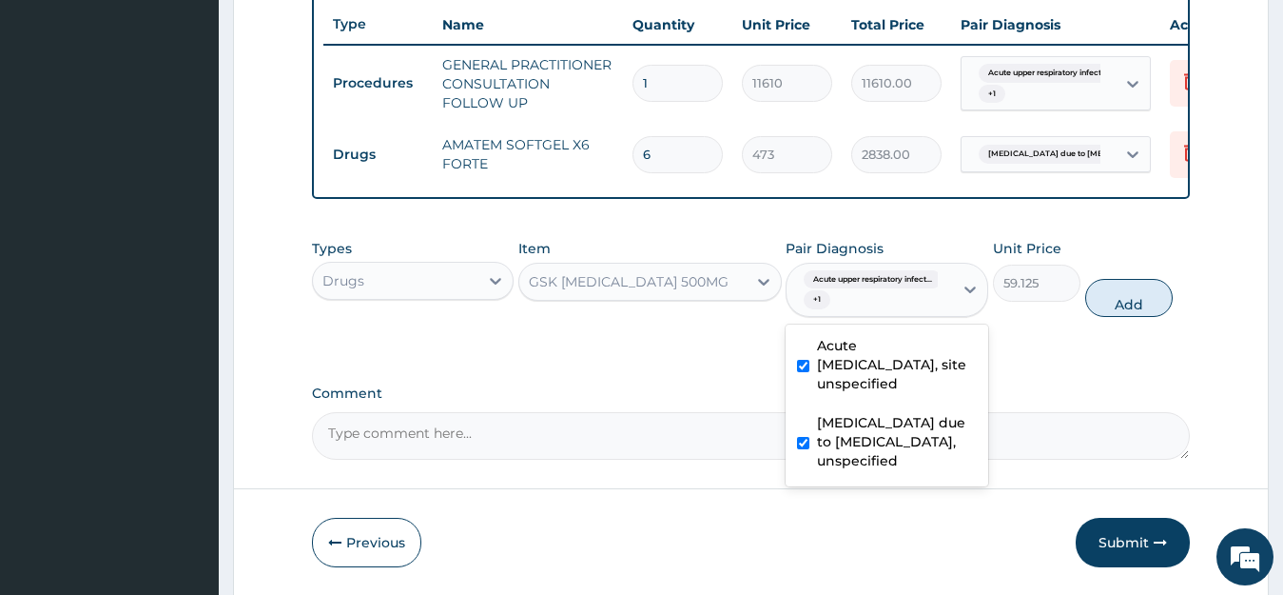
click at [876, 369] on label "Acute [MEDICAL_DATA], site unspecified" at bounding box center [897, 364] width 160 height 57
checkbox input "false"
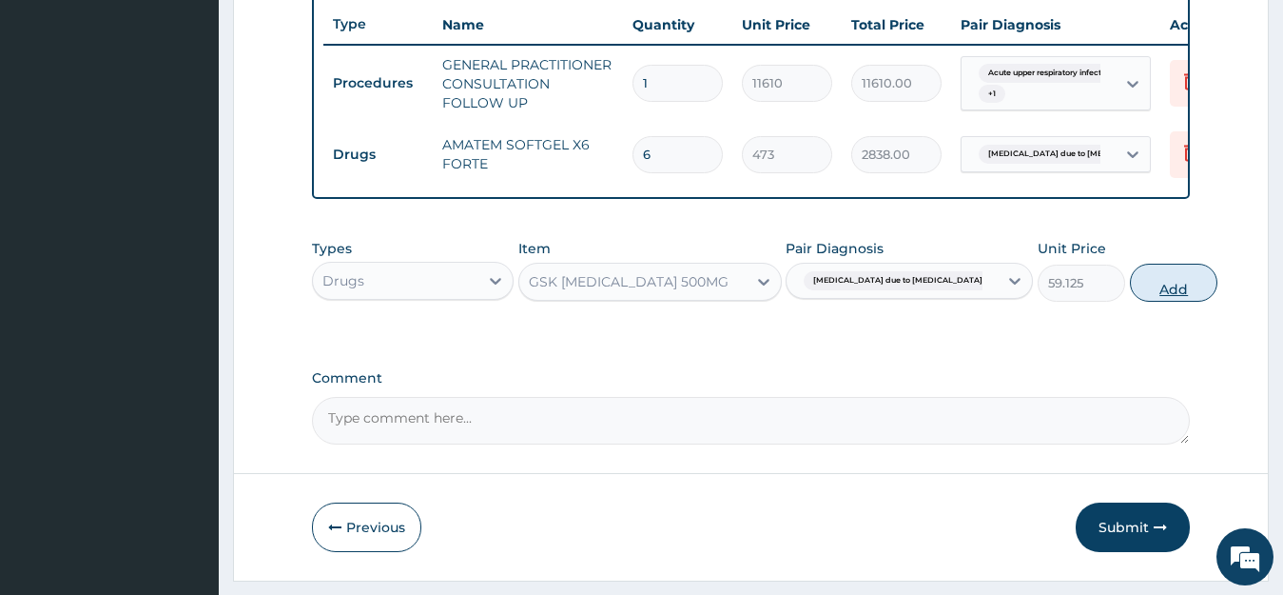
click at [1130, 291] on button "Add" at bounding box center [1174, 283] width 88 height 38
type input "0"
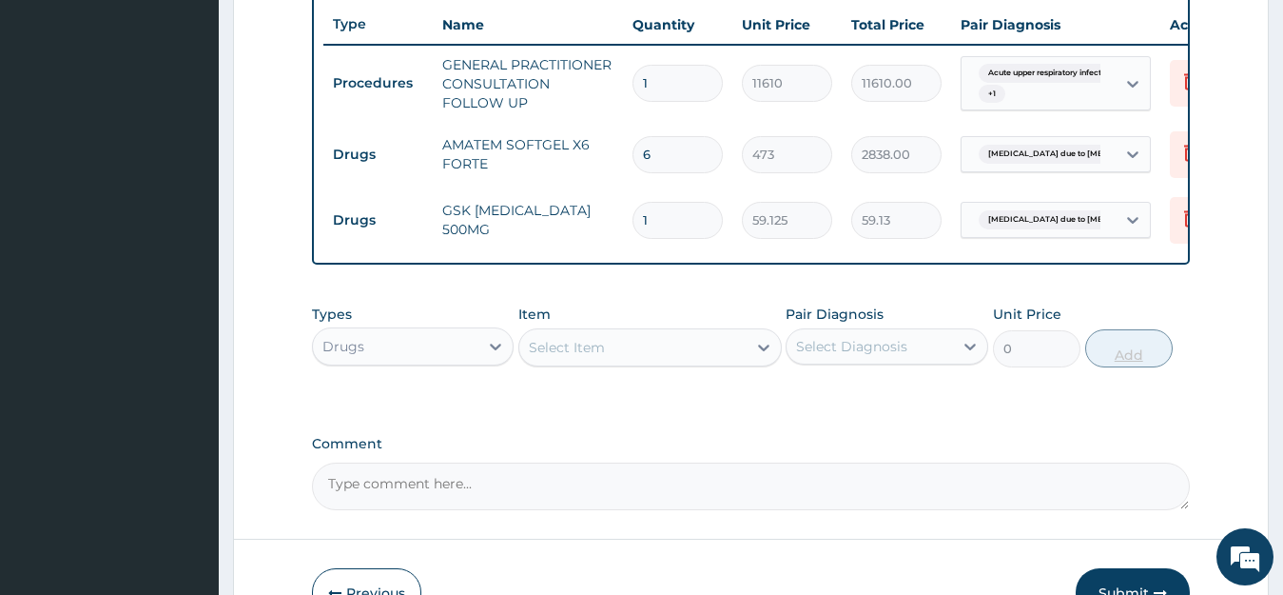
type input "14"
type input "827.75"
type input "14"
click at [739, 362] on div "Select Item" at bounding box center [632, 347] width 227 height 30
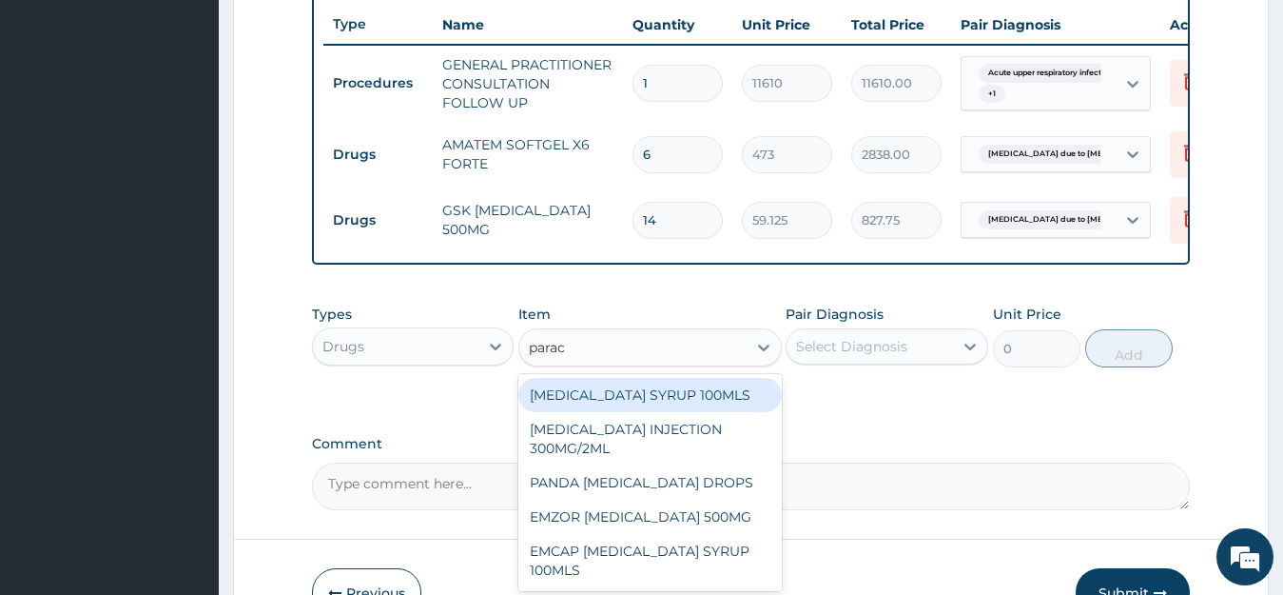
type input "parace"
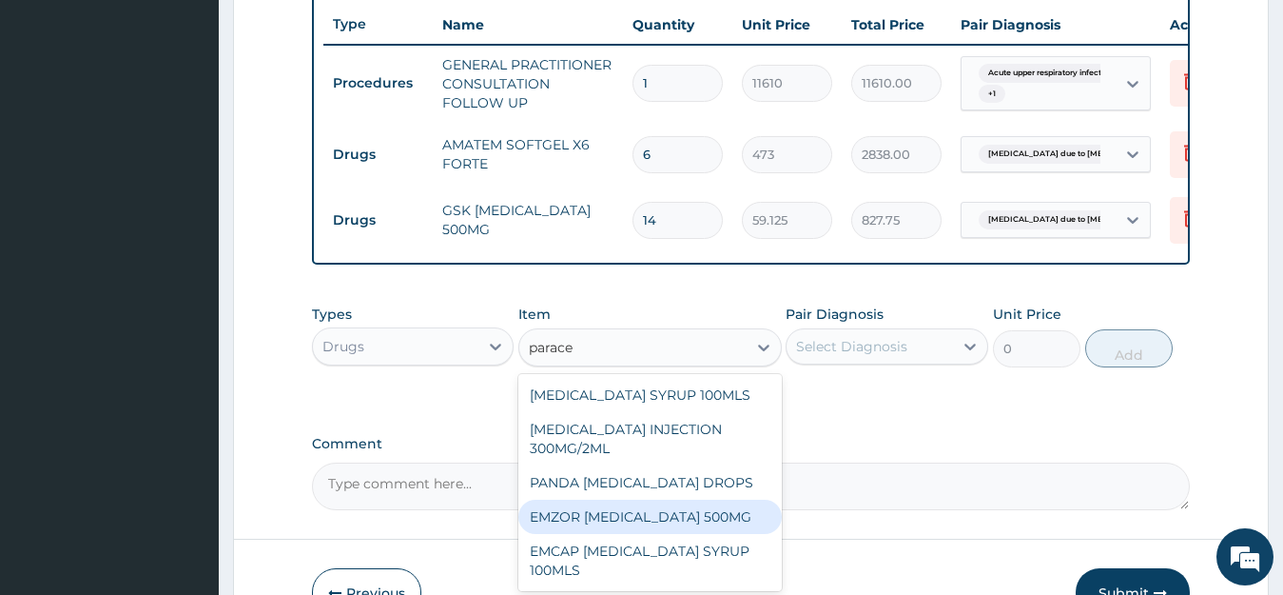
click at [612, 524] on div "EMZOR [MEDICAL_DATA] 500MG" at bounding box center [651, 516] width 264 height 34
type input "23.65"
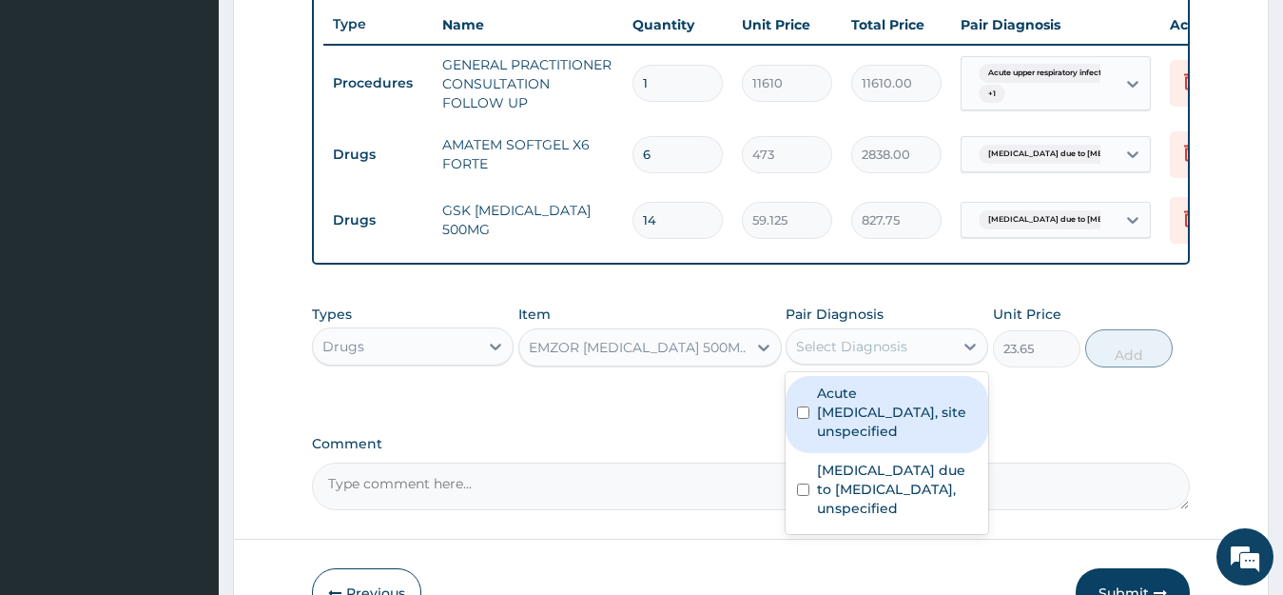
click at [862, 356] on div "Select Diagnosis" at bounding box center [851, 346] width 111 height 19
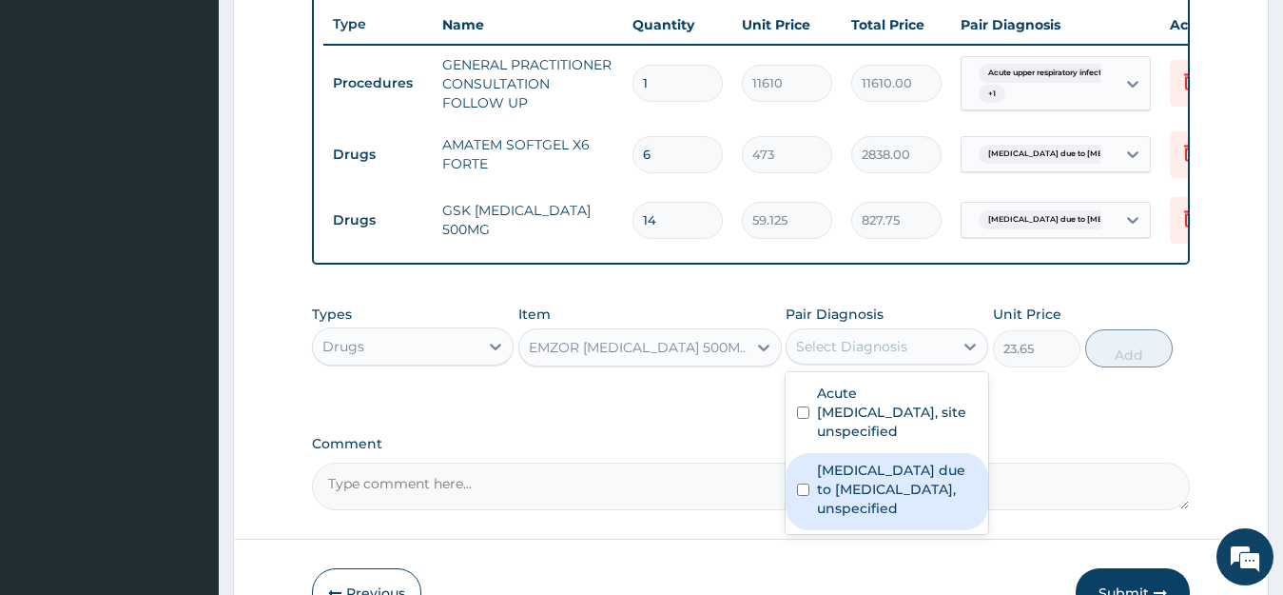
click at [829, 495] on label "[MEDICAL_DATA] due to [MEDICAL_DATA], unspecified" at bounding box center [897, 488] width 160 height 57
checkbox input "true"
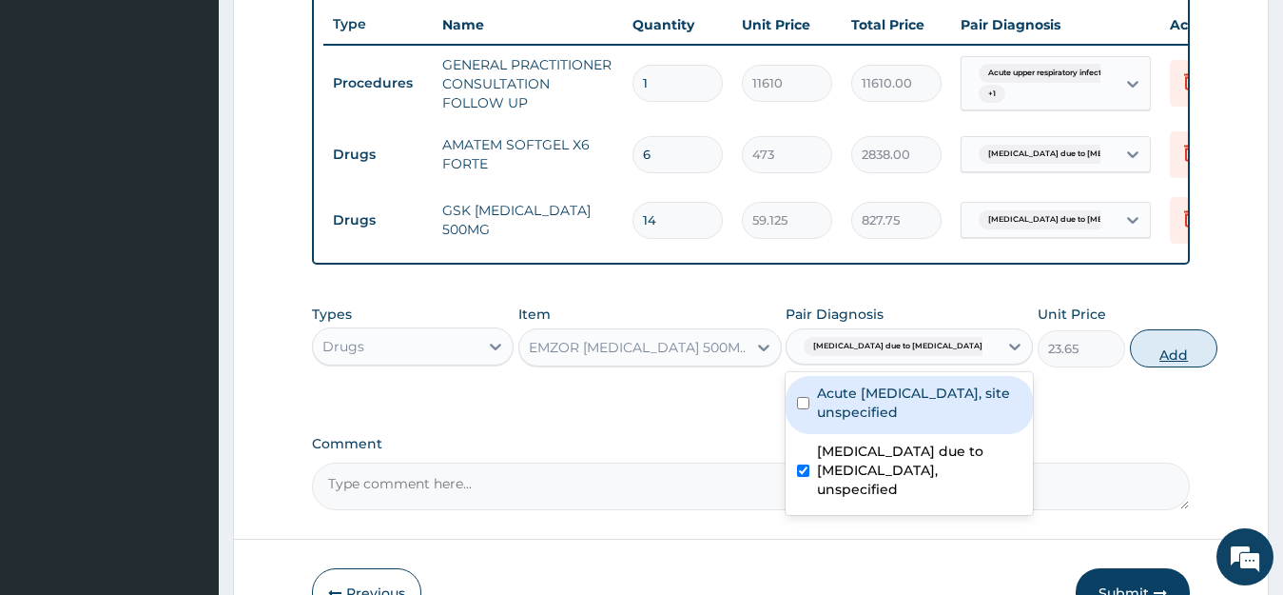
click at [1130, 356] on button "Add" at bounding box center [1174, 348] width 88 height 38
type input "0"
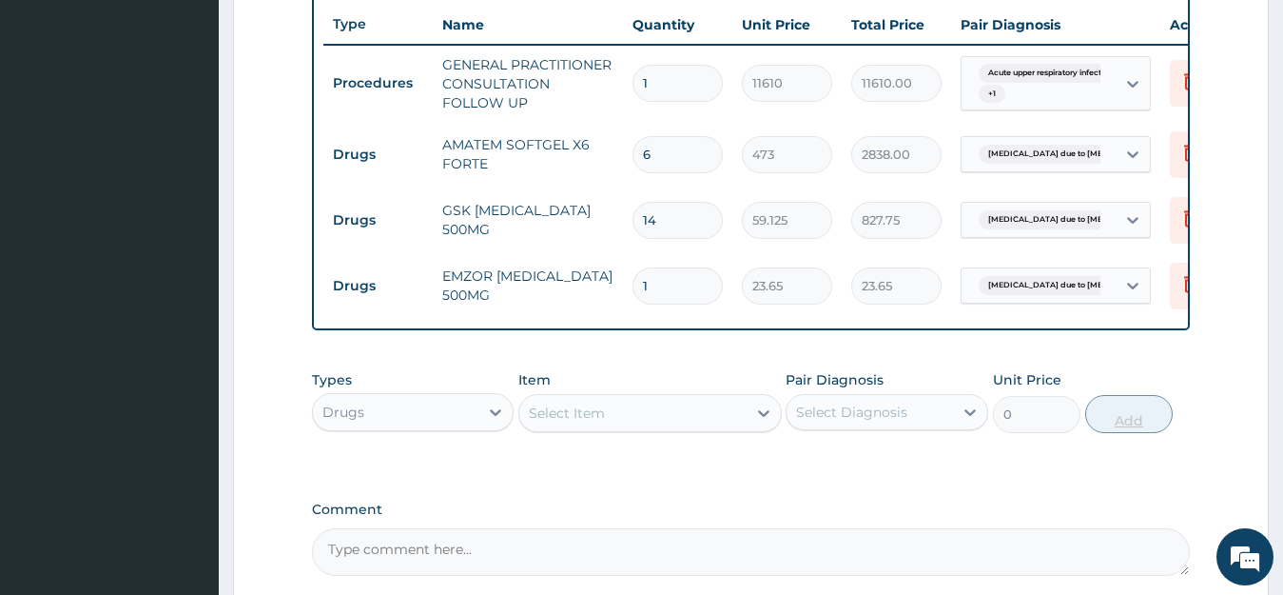
type input "0.00"
type input "3"
type input "70.95"
type input "30"
type input "709.50"
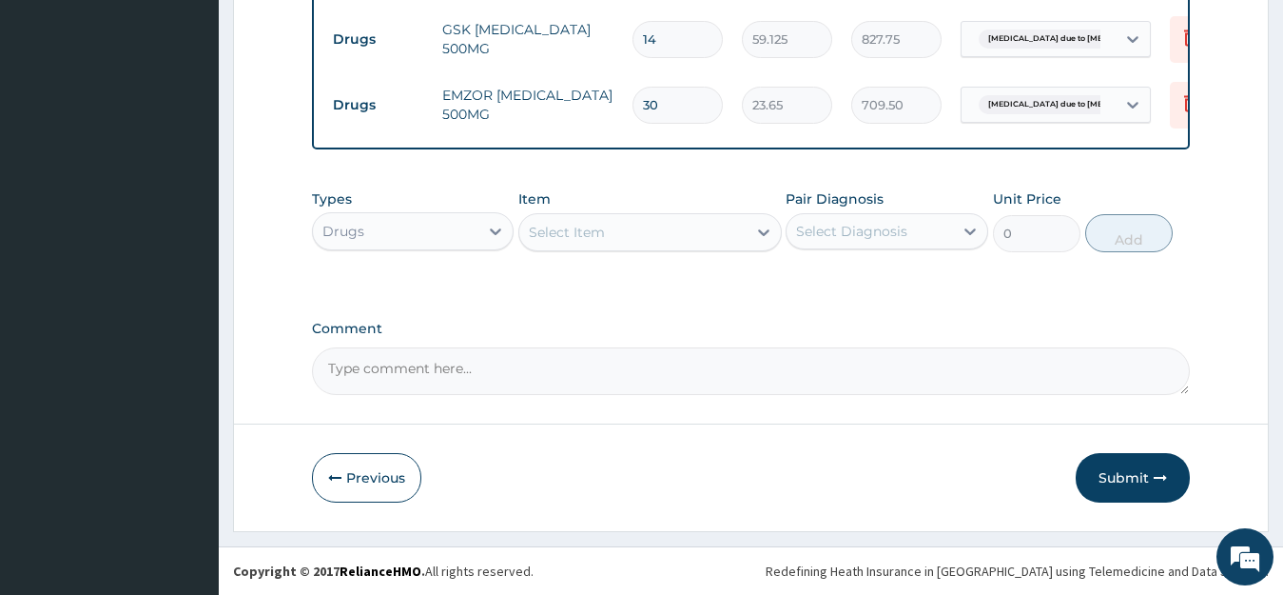
scroll to position [910, 0]
type input "30"
click at [698, 219] on div "Select Item" at bounding box center [632, 232] width 227 height 30
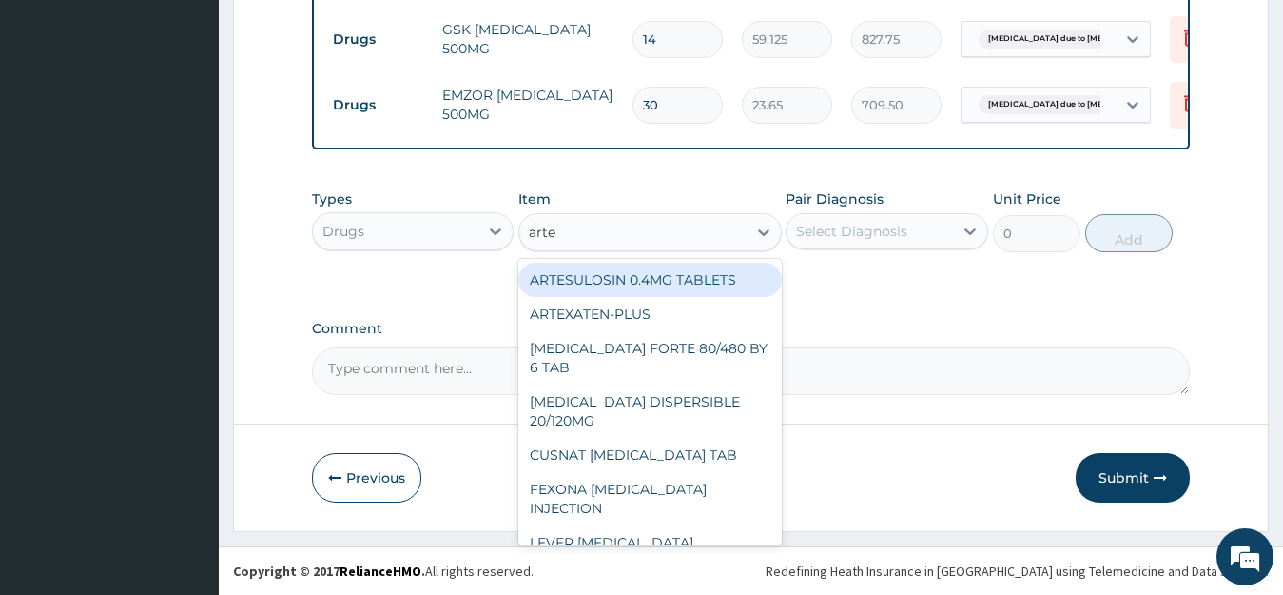
type input "artem"
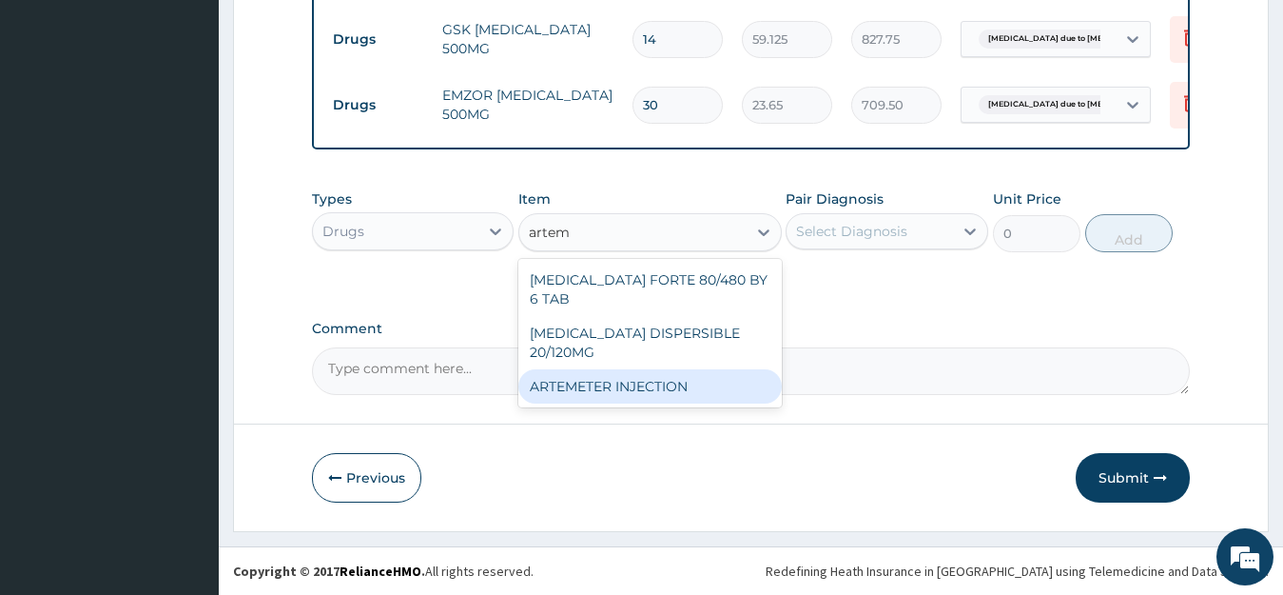
click at [618, 369] on div "ARTEMETER INJECTION" at bounding box center [651, 386] width 264 height 34
type input "946"
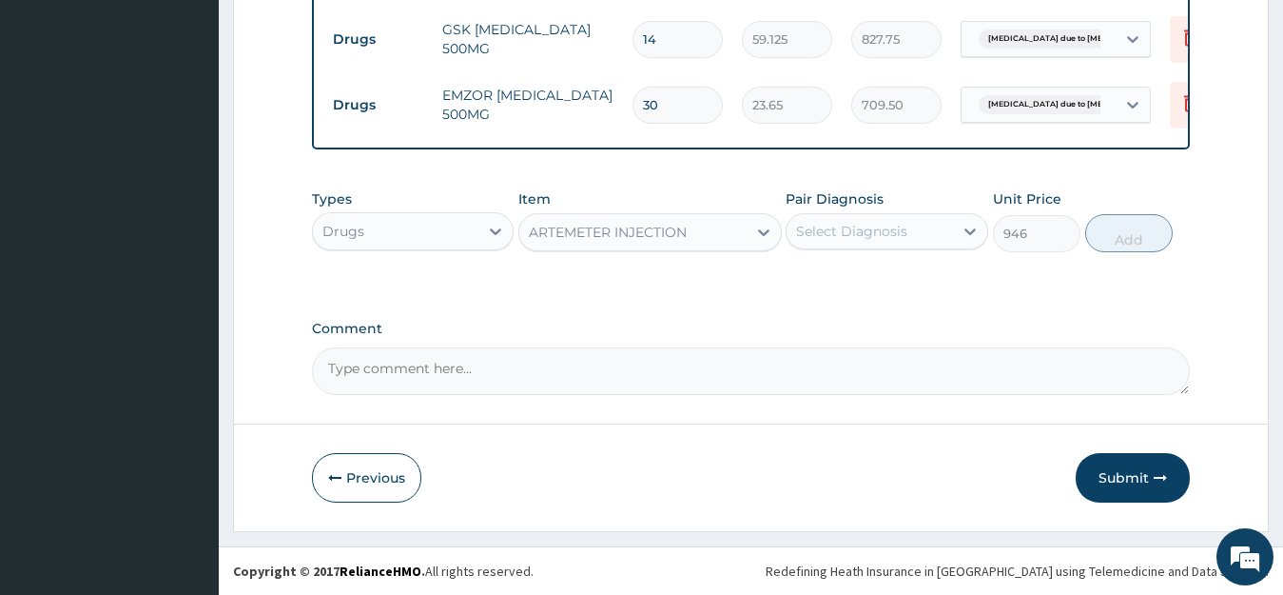
click at [847, 232] on div "Select Diagnosis" at bounding box center [851, 231] width 111 height 19
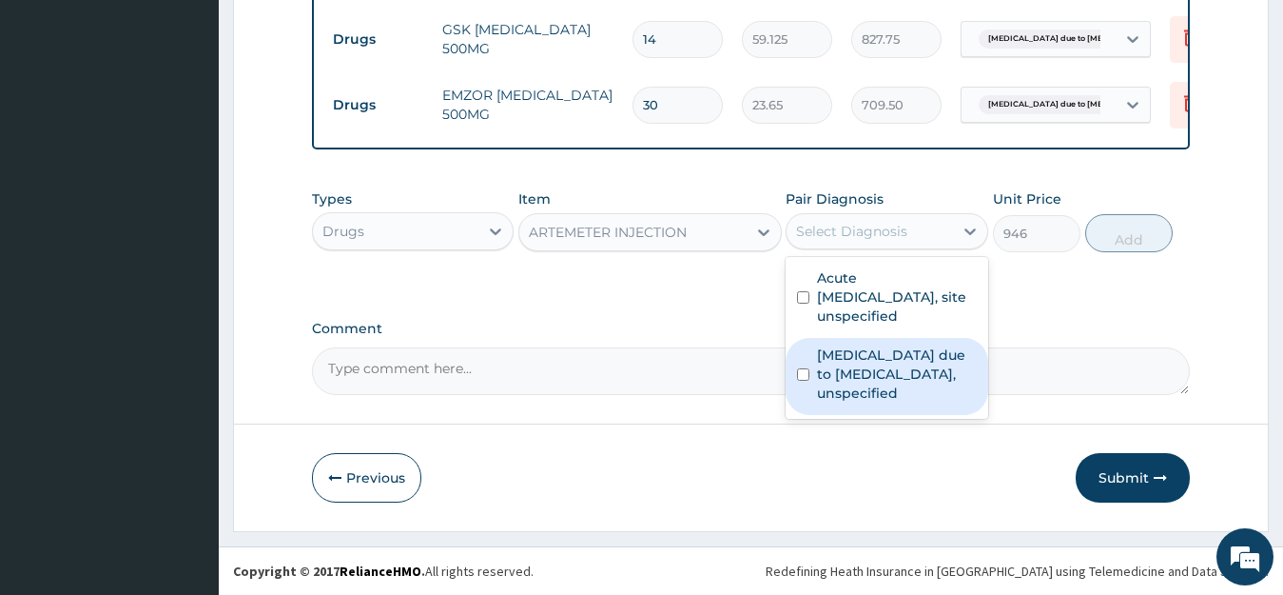
click at [838, 360] on label "[MEDICAL_DATA] due to [MEDICAL_DATA], unspecified" at bounding box center [897, 373] width 160 height 57
checkbox input "true"
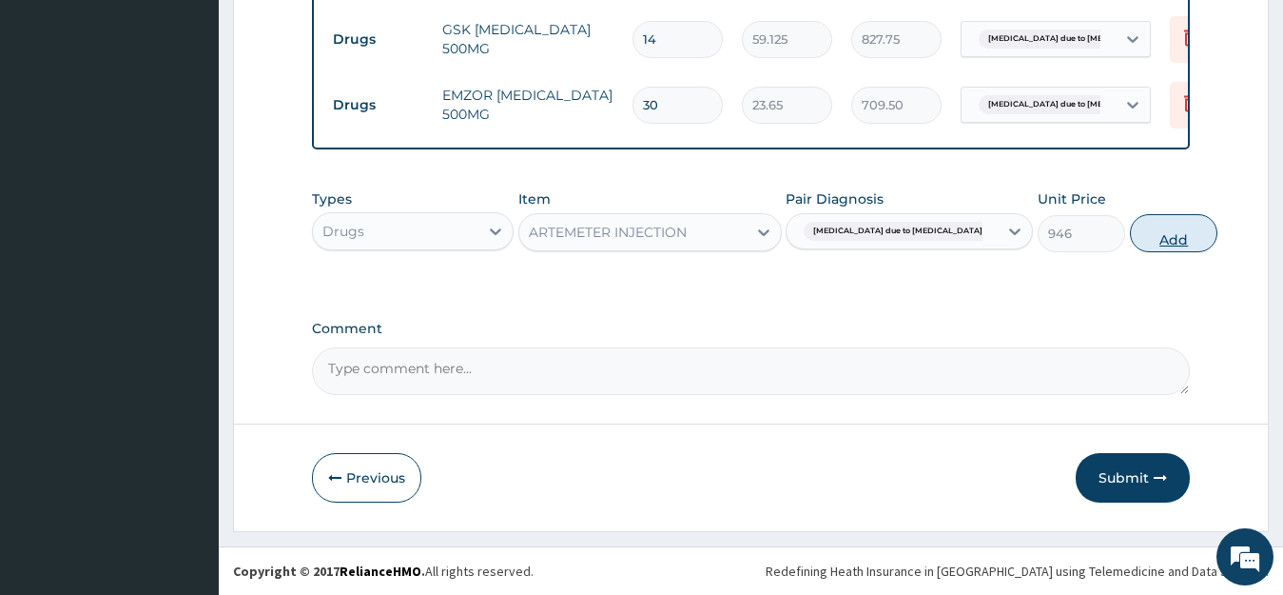
click at [1130, 244] on button "Add" at bounding box center [1174, 233] width 88 height 38
type input "0"
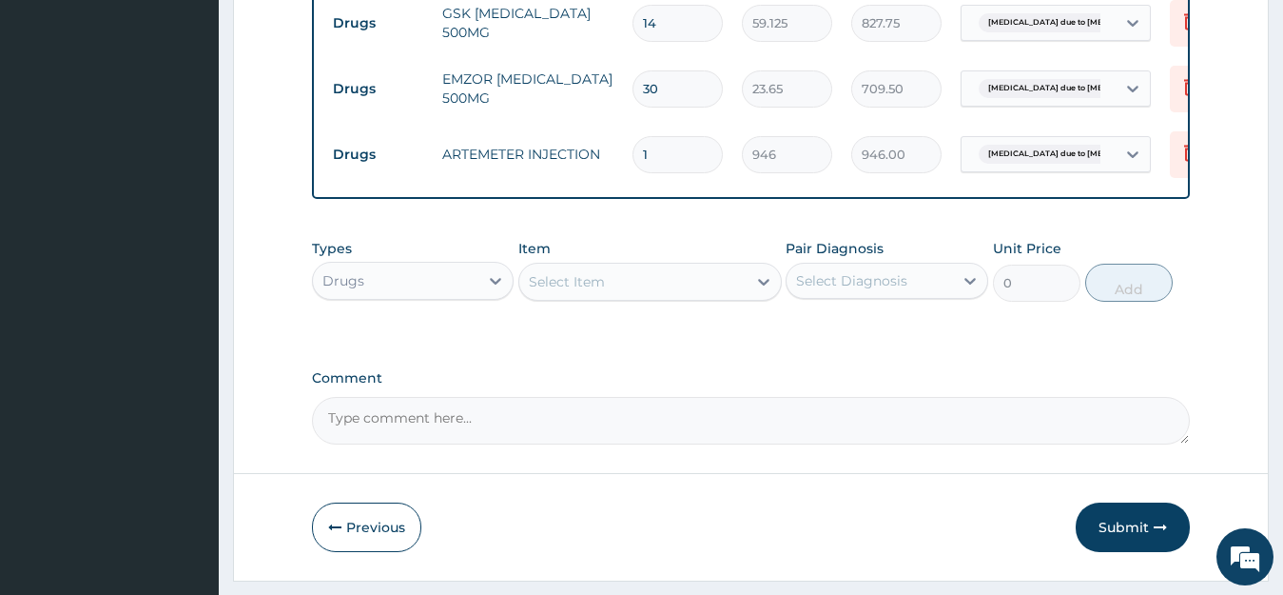
click at [719, 297] on div "Select Item" at bounding box center [632, 281] width 227 height 30
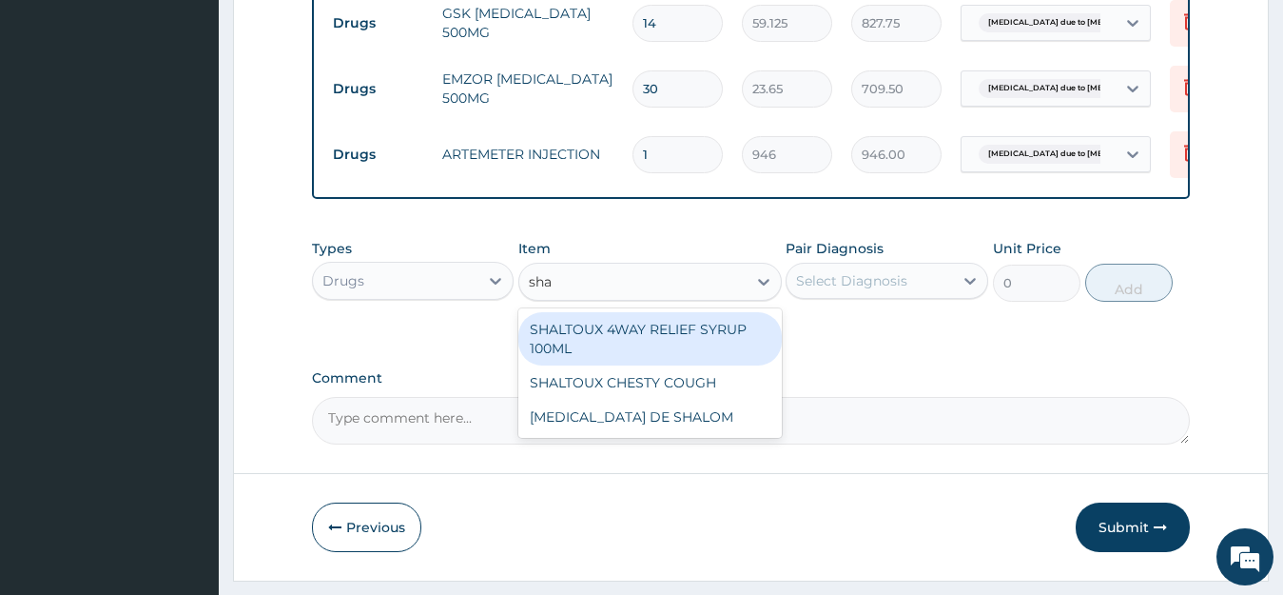
type input "shal"
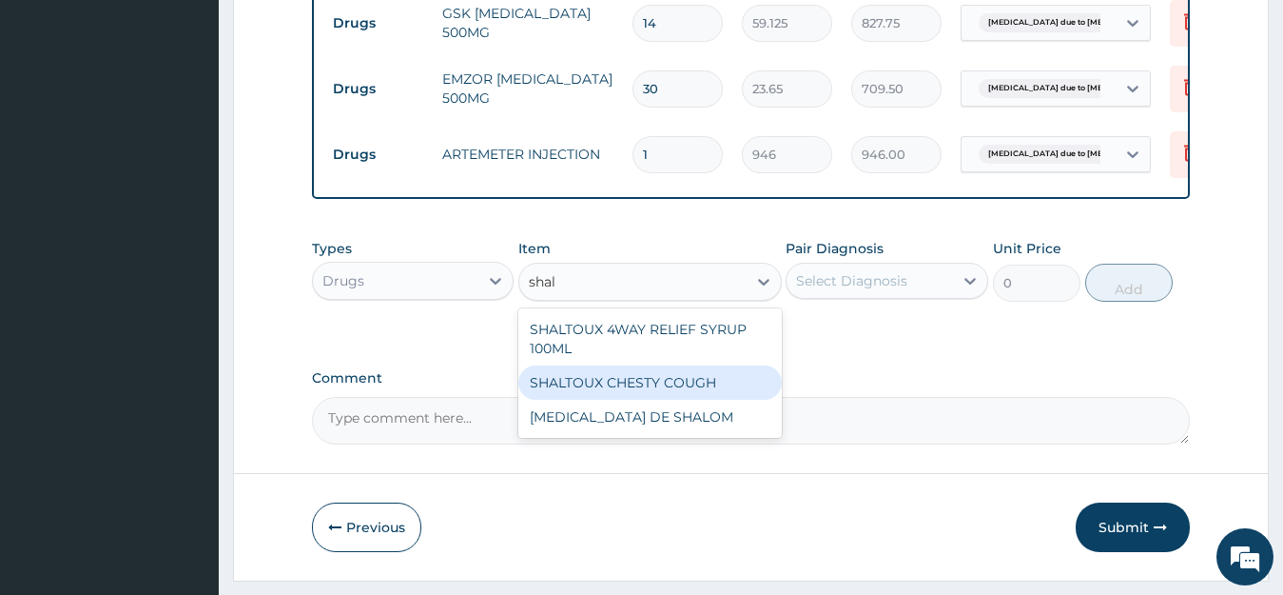
click at [657, 400] on div "SHALTOUX CHESTY COUGH" at bounding box center [651, 382] width 264 height 34
type input "1419"
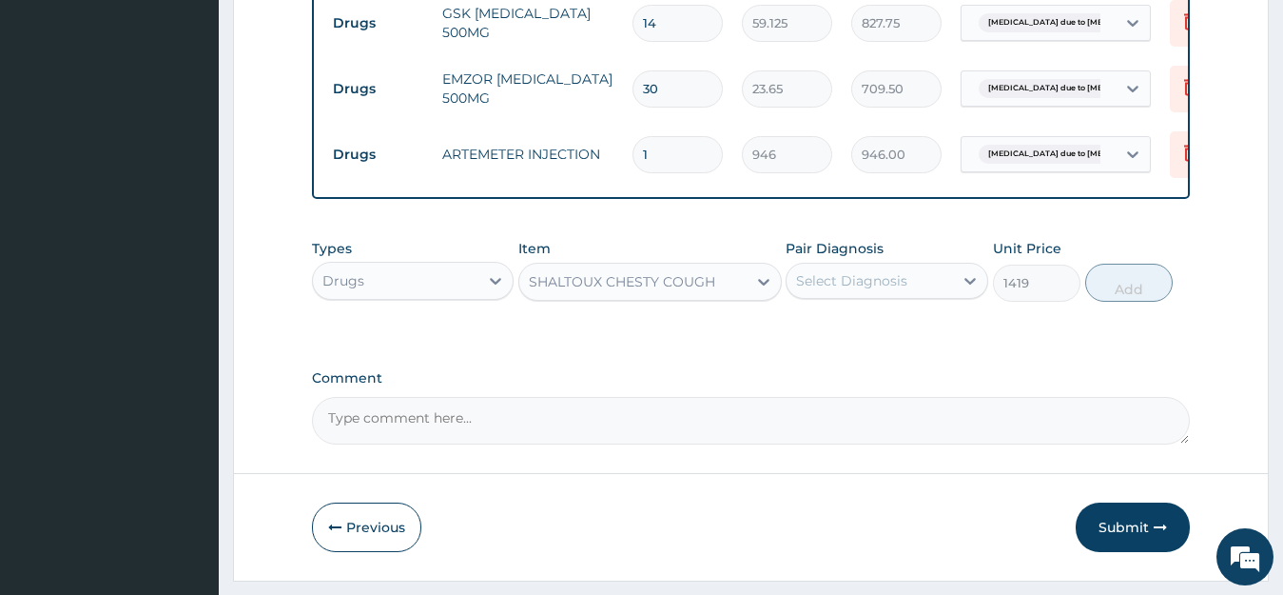
click at [707, 291] on div "SHALTOUX CHESTY COUGH" at bounding box center [622, 281] width 186 height 19
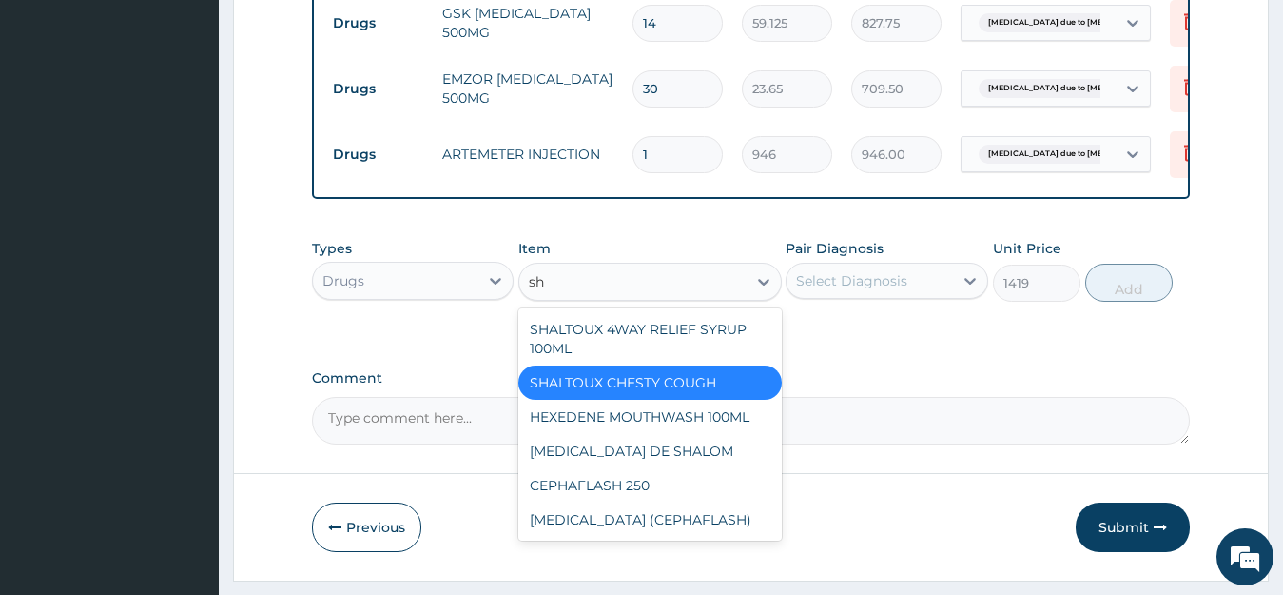
scroll to position [0, 0]
type input "shal"
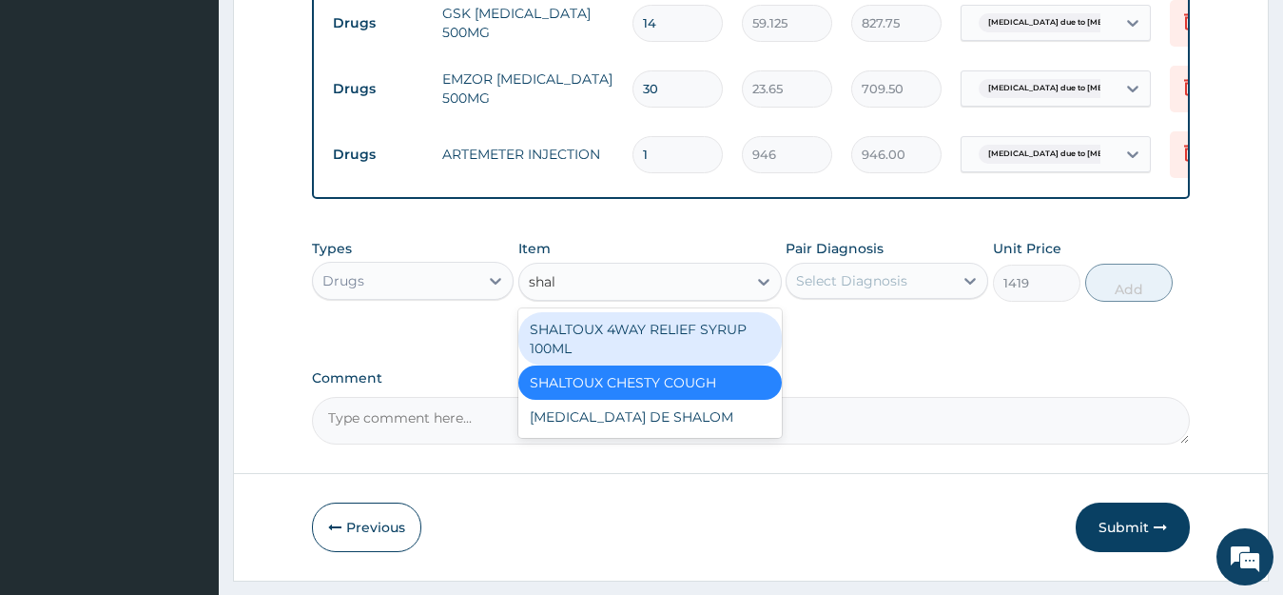
click at [672, 349] on div "SHALTOUX 4WAY RELIEF SYRUP 100ML" at bounding box center [651, 338] width 264 height 53
type input "827.75"
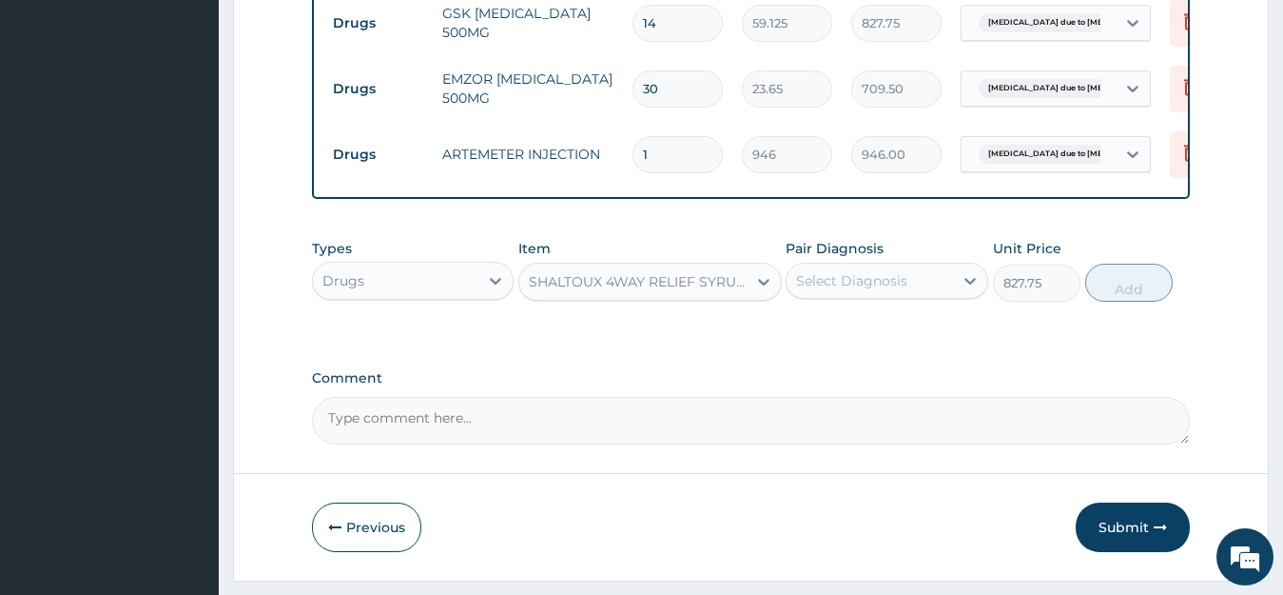
click at [708, 291] on div "SHALTOUX 4WAY RELIEF SYRUP 100ML" at bounding box center [639, 281] width 220 height 19
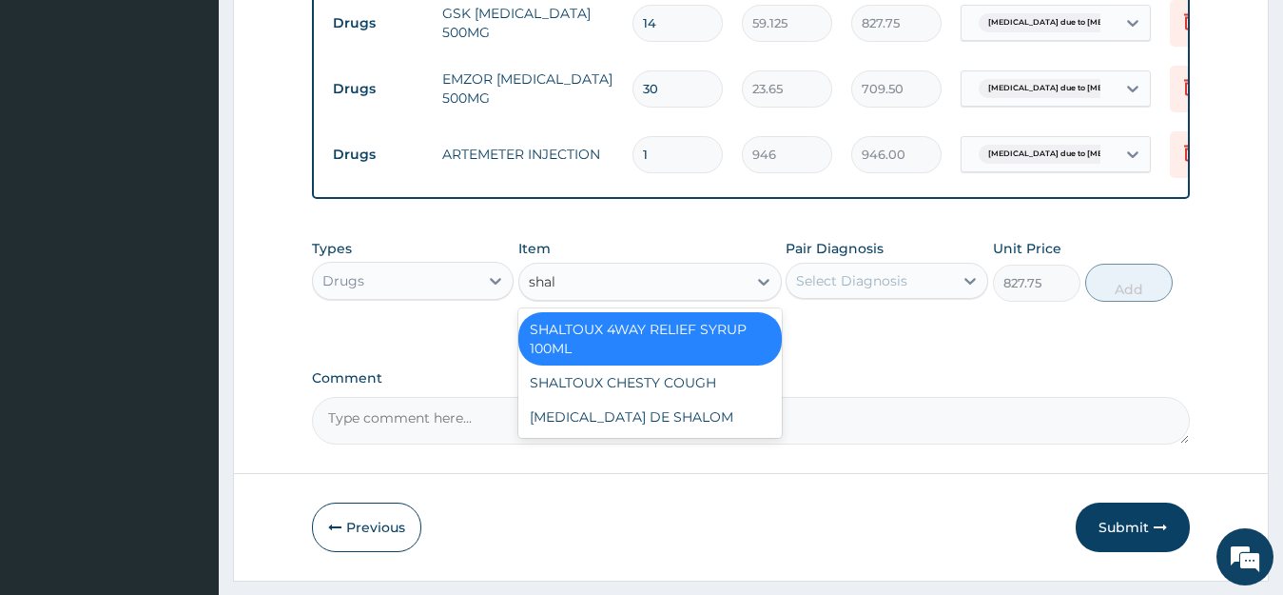
type input "shalt"
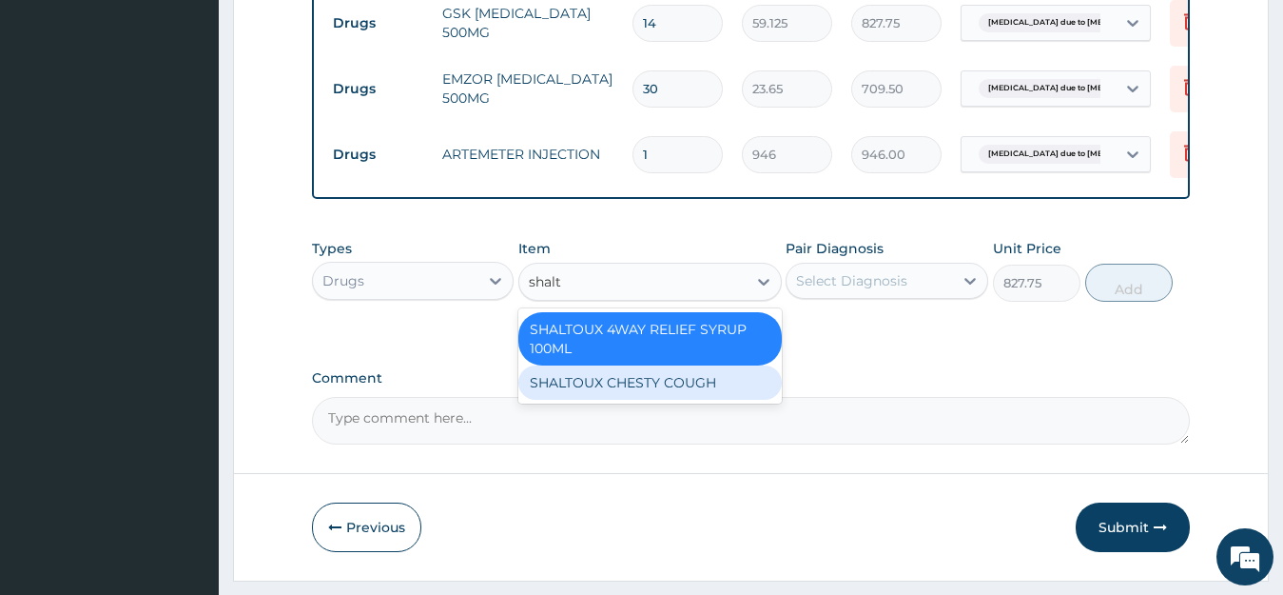
click at [658, 400] on div "SHALTOUX CHESTY COUGH" at bounding box center [651, 382] width 264 height 34
type input "1419"
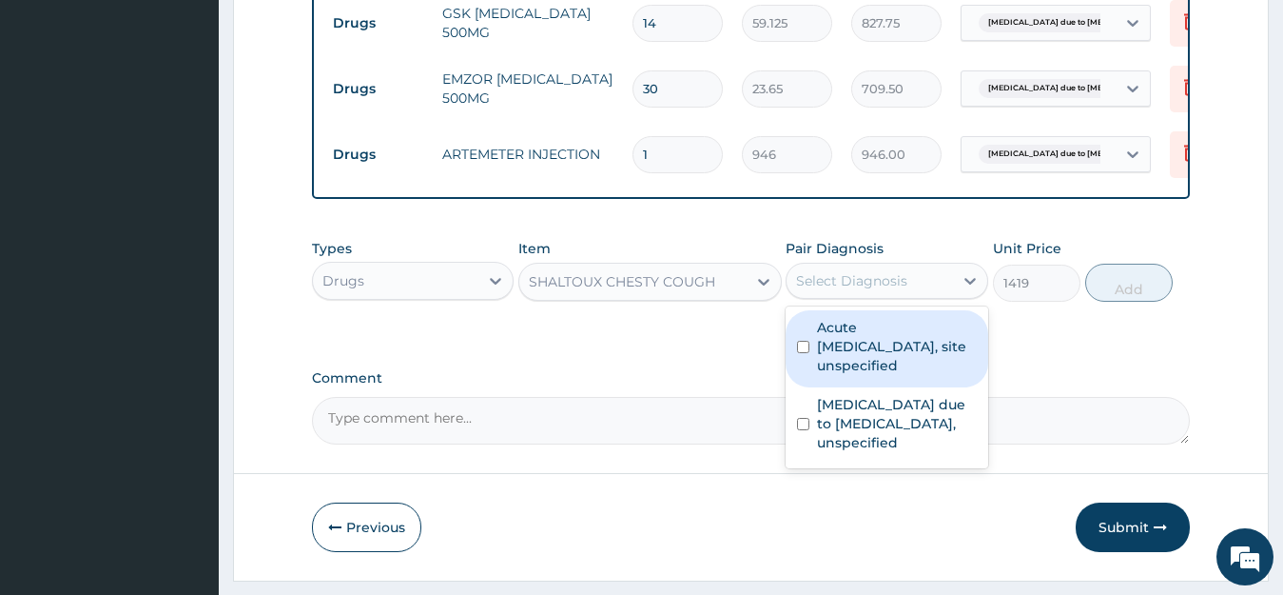
click at [882, 290] on div "Select Diagnosis" at bounding box center [851, 280] width 111 height 19
click at [874, 359] on label "Acute [MEDICAL_DATA], site unspecified" at bounding box center [897, 346] width 160 height 57
checkbox input "true"
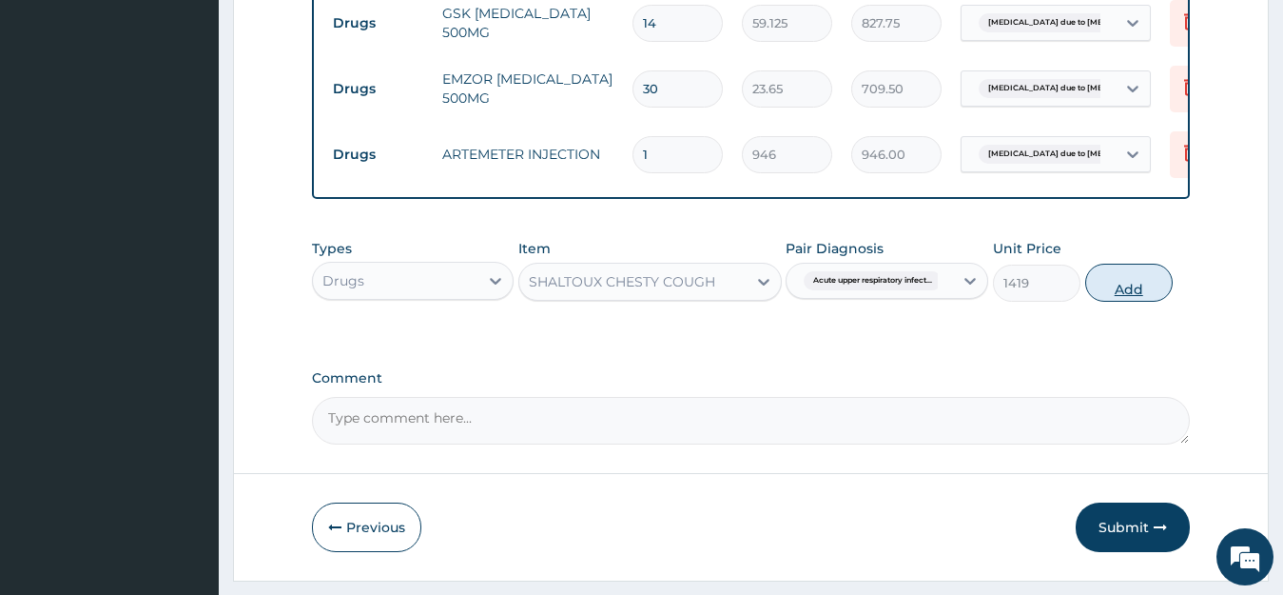
click at [1099, 297] on button "Add" at bounding box center [1130, 283] width 88 height 38
type input "0"
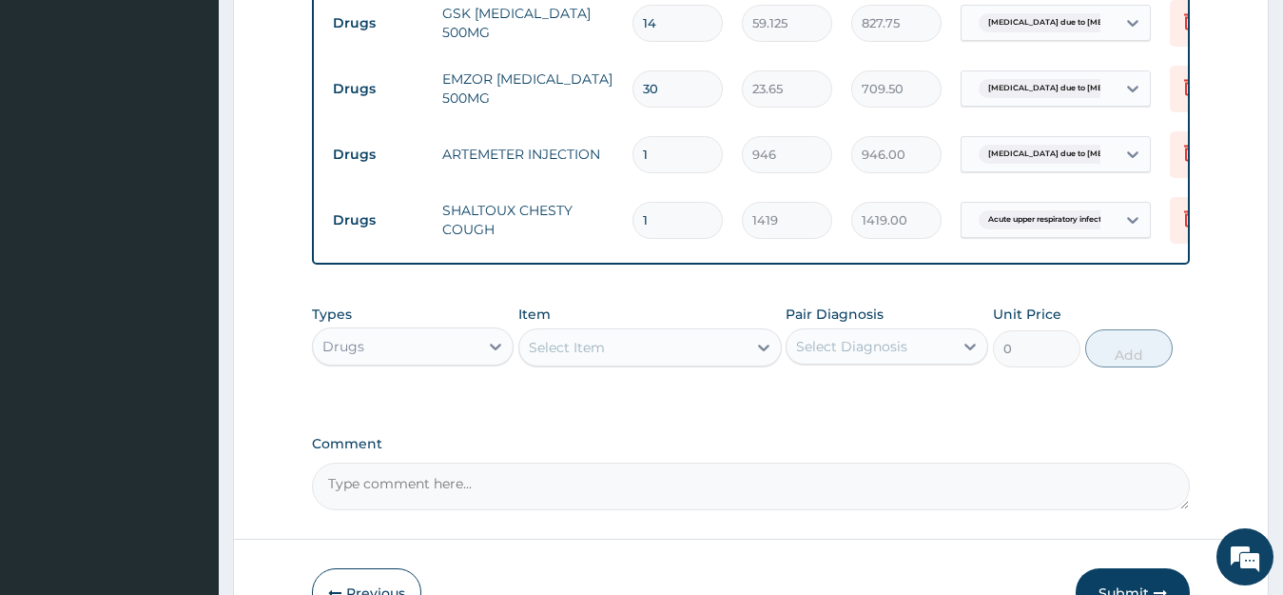
click at [680, 352] on div "Select Item" at bounding box center [632, 347] width 227 height 30
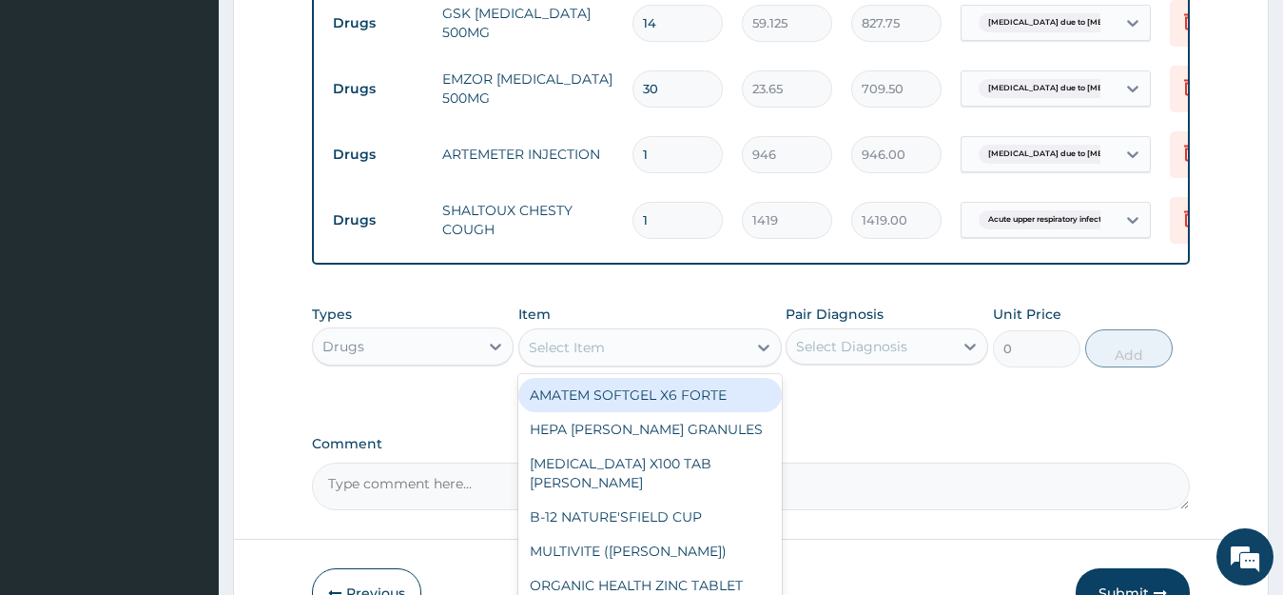
click at [678, 227] on input "1" at bounding box center [678, 220] width 90 height 37
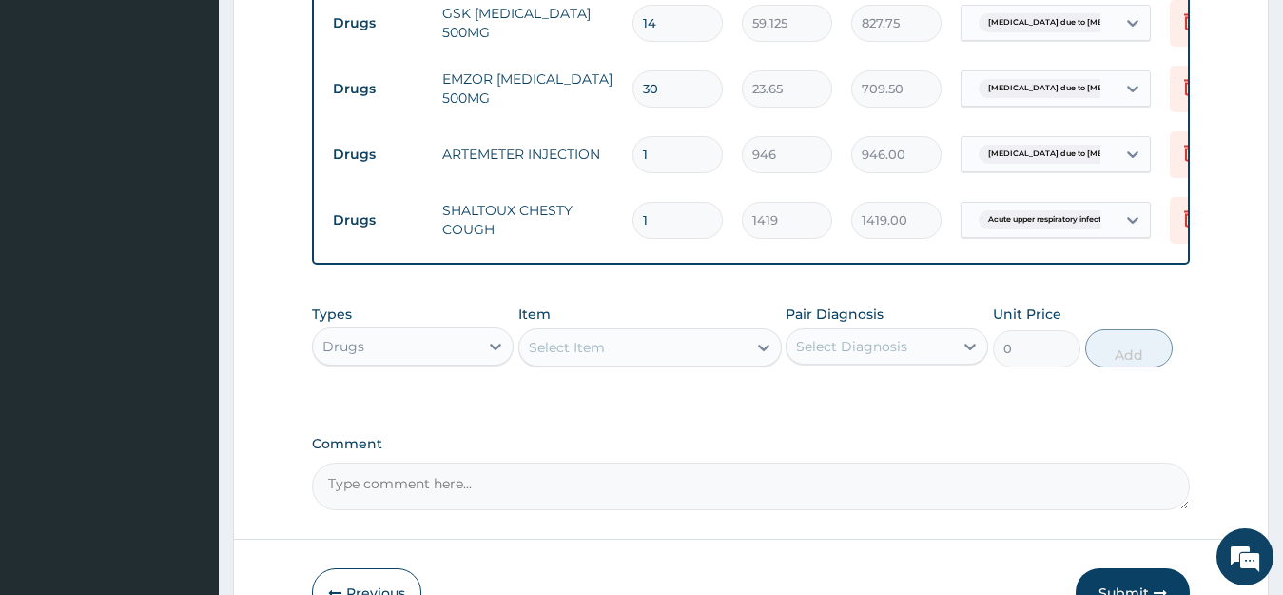
type input "15"
type input "21285.00"
type input "1"
type input "1419.00"
click at [652, 352] on div "Select Item" at bounding box center [632, 347] width 227 height 30
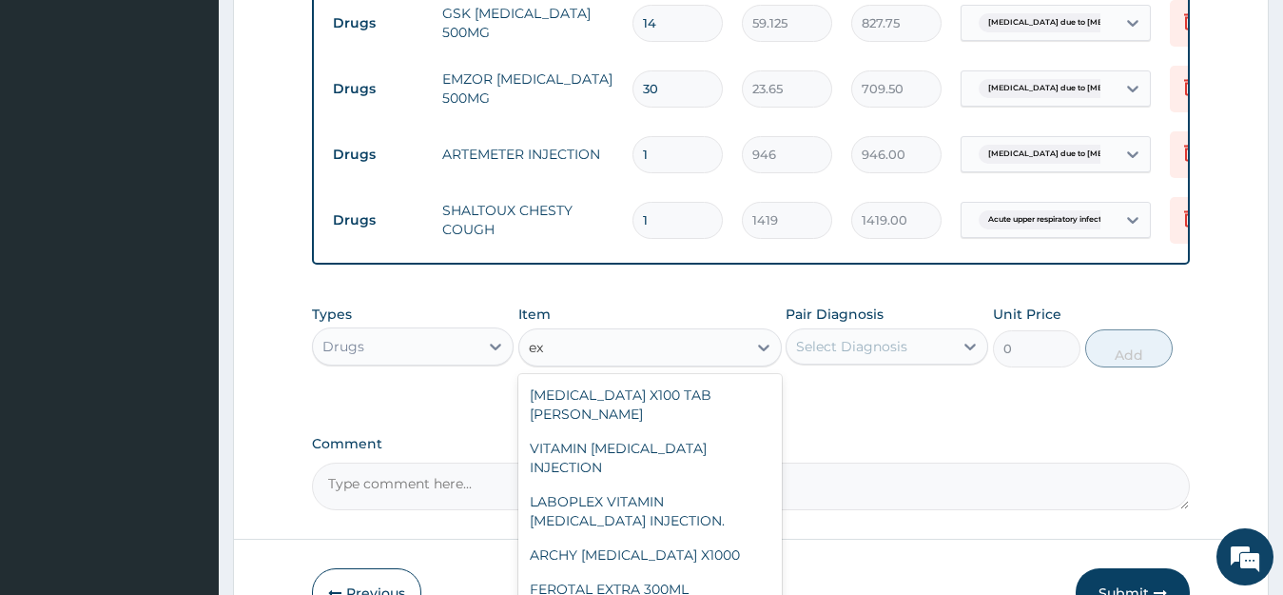
type input "e"
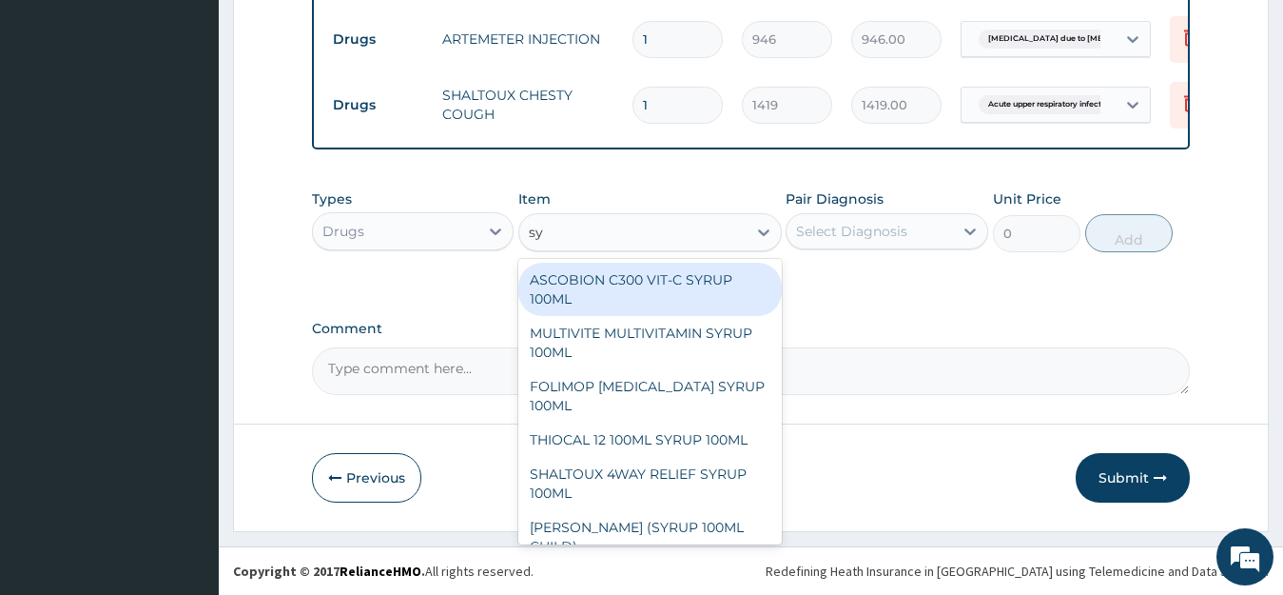
type input "s"
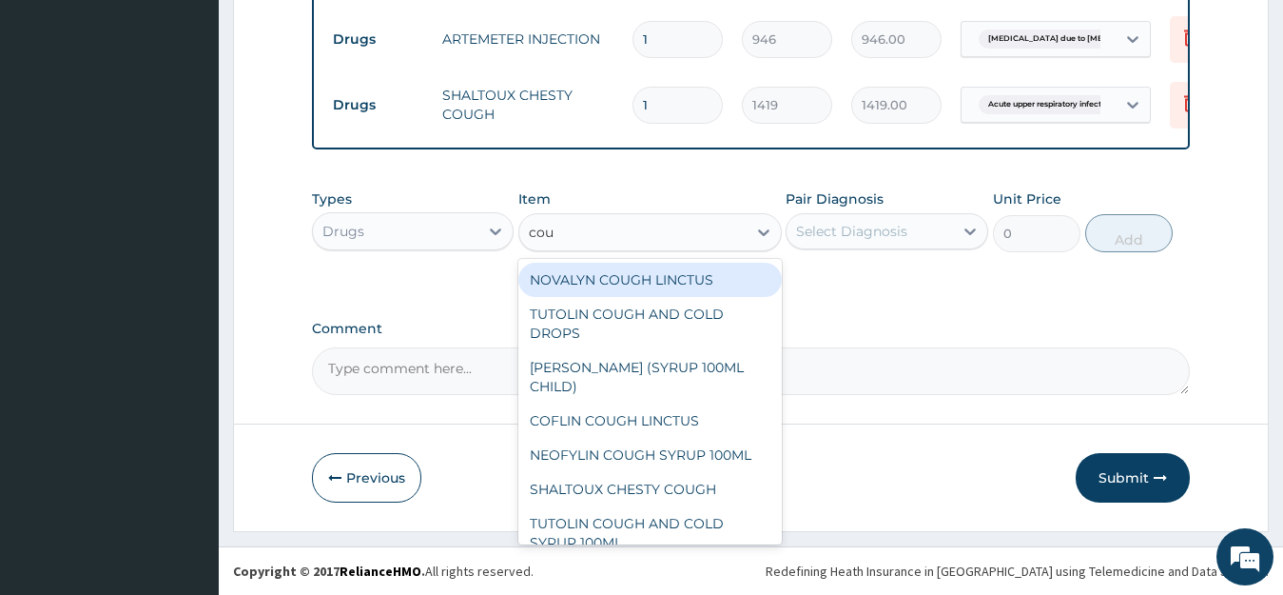
type input "coug"
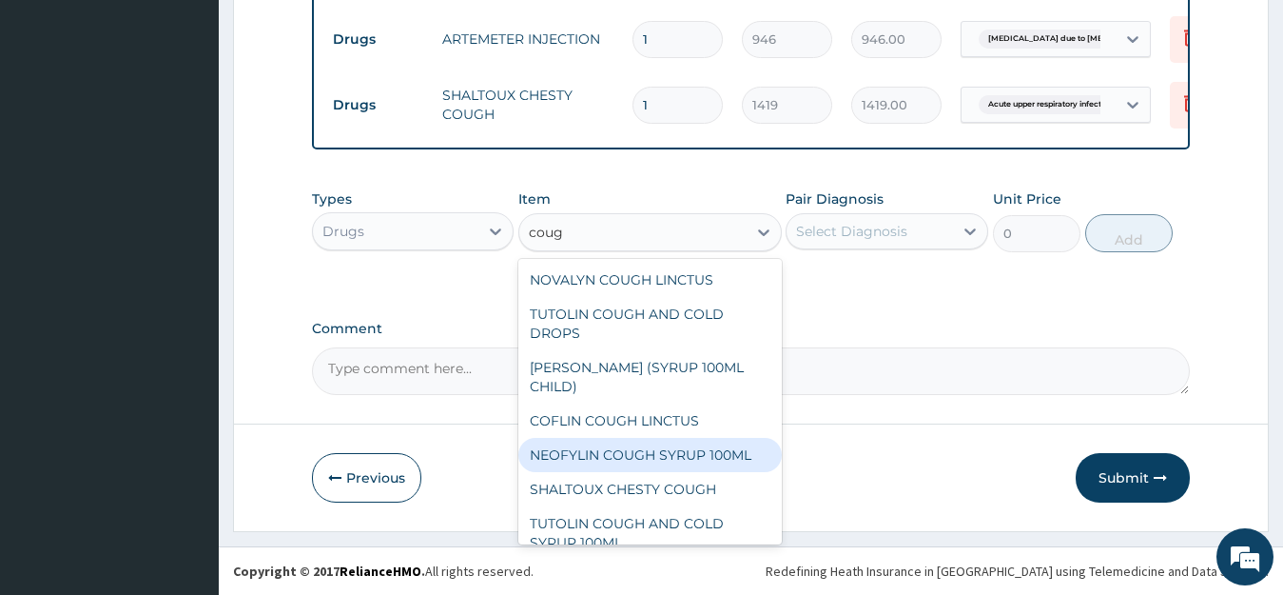
click at [606, 452] on div "NEOFYLIN COUGH SYRUP 100ML" at bounding box center [651, 455] width 264 height 34
type input "1419"
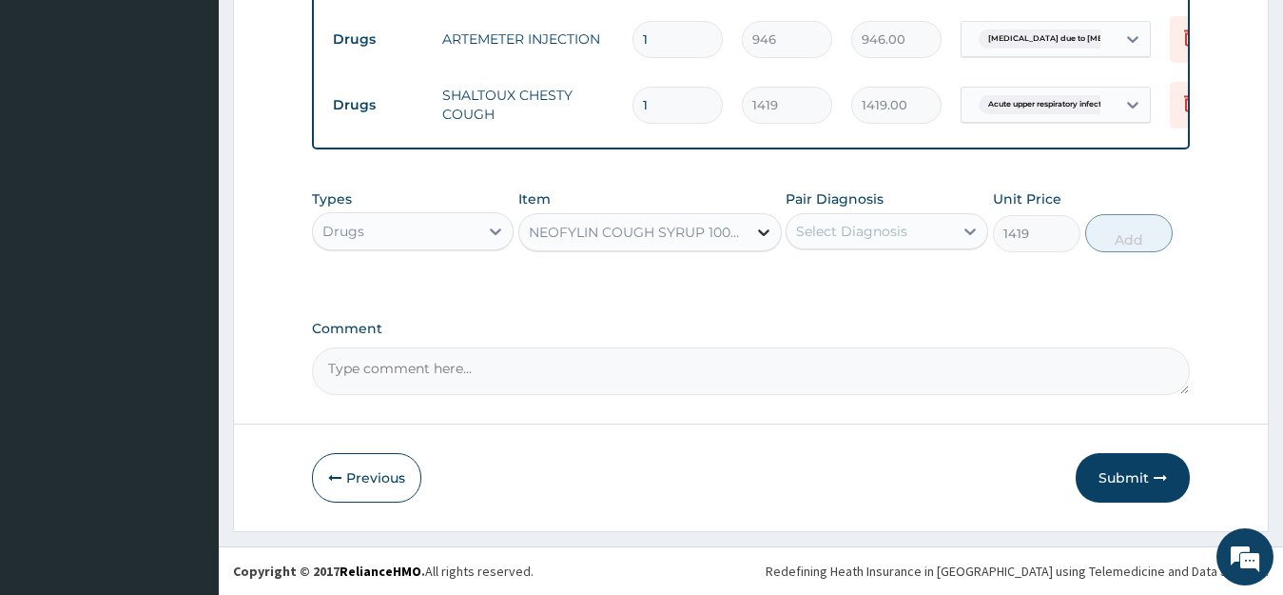
click at [749, 233] on div at bounding box center [764, 232] width 34 height 34
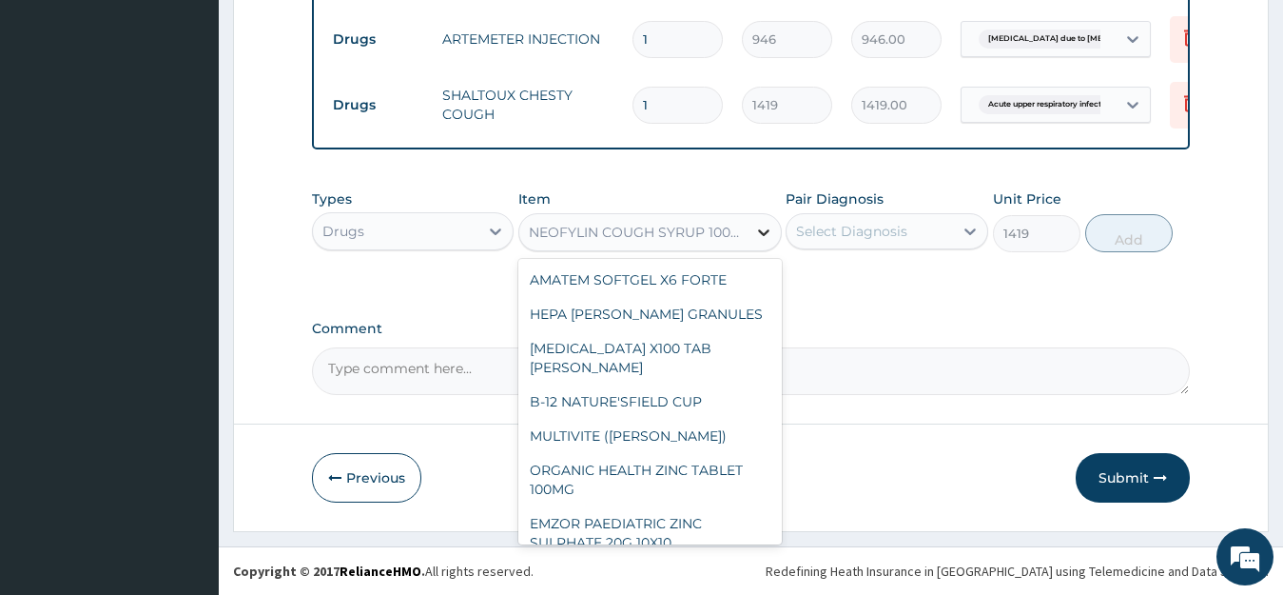
scroll to position [8212, 0]
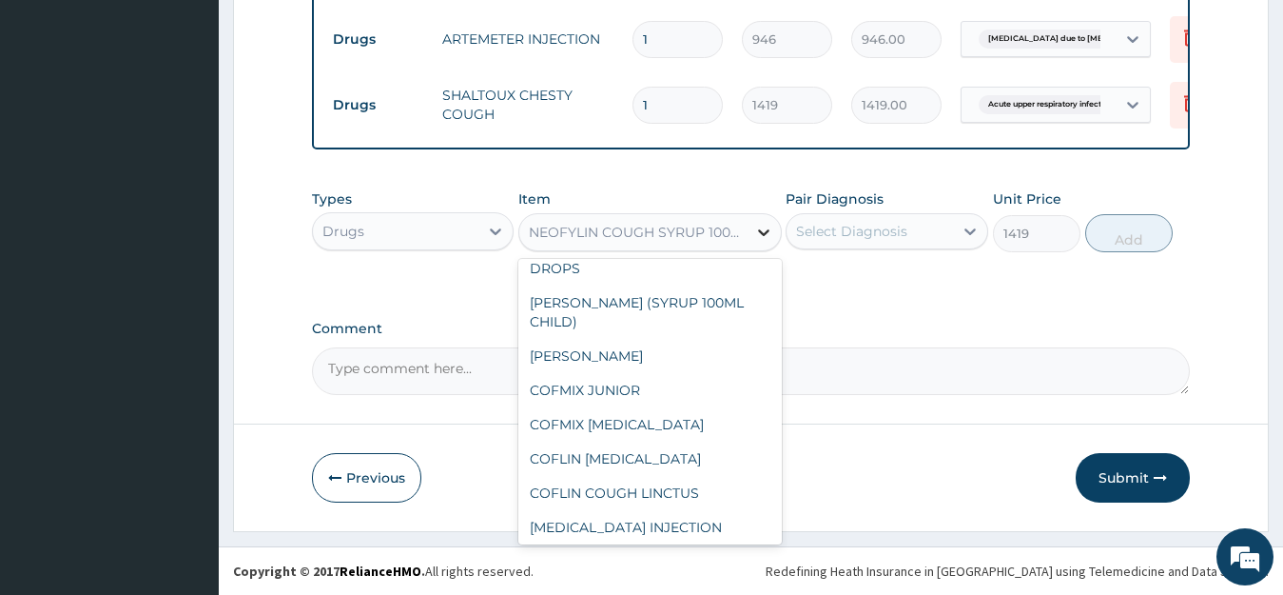
type input "s"
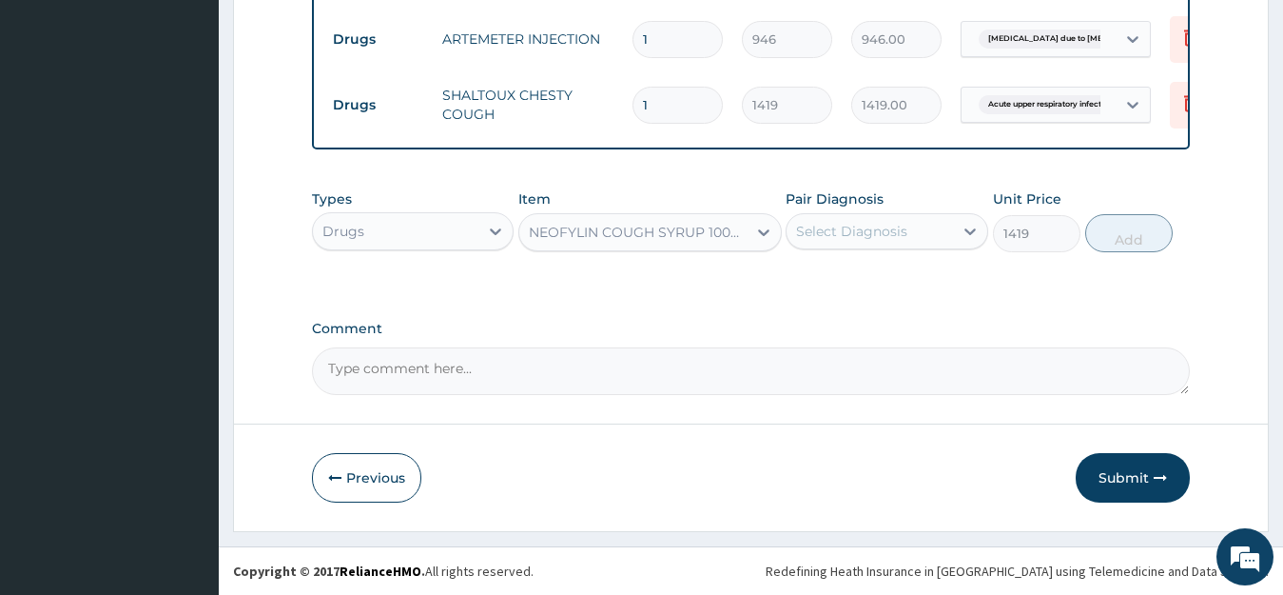
click at [855, 282] on div "Types Drugs Item NEOFYLIN COUGH SYRUP 100ML Pair Diagnosis Select Diagnosis Uni…" at bounding box center [751, 235] width 879 height 110
click at [904, 227] on div "Select Diagnosis" at bounding box center [851, 231] width 111 height 19
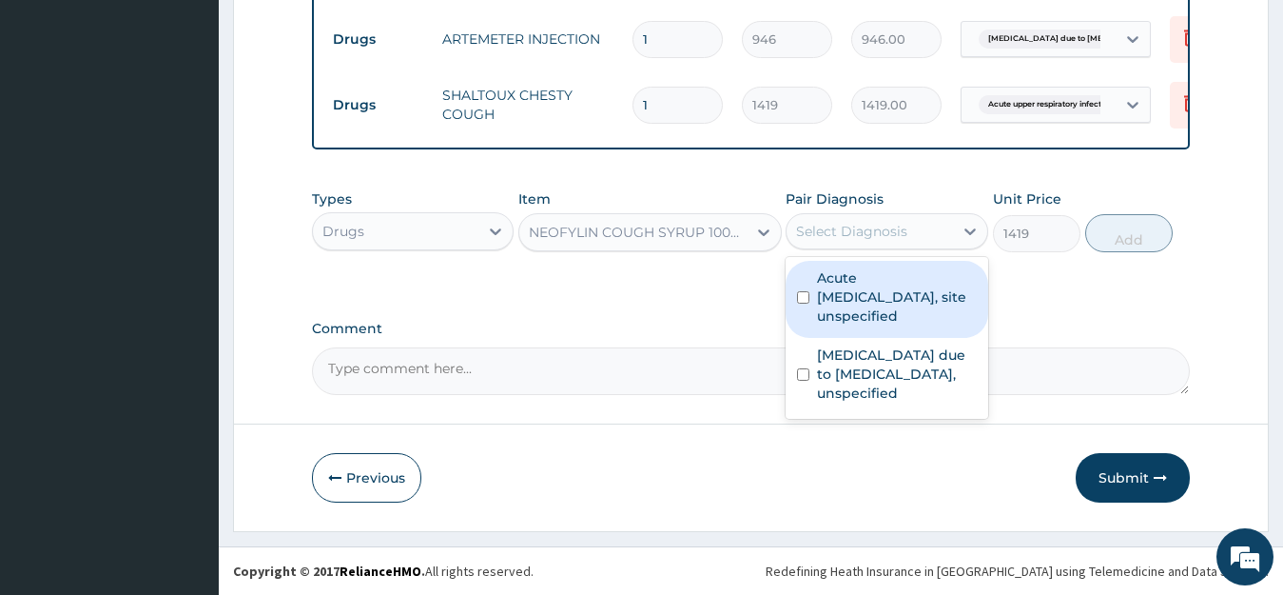
click at [879, 278] on label "Acute [MEDICAL_DATA], site unspecified" at bounding box center [897, 296] width 160 height 57
checkbox input "true"
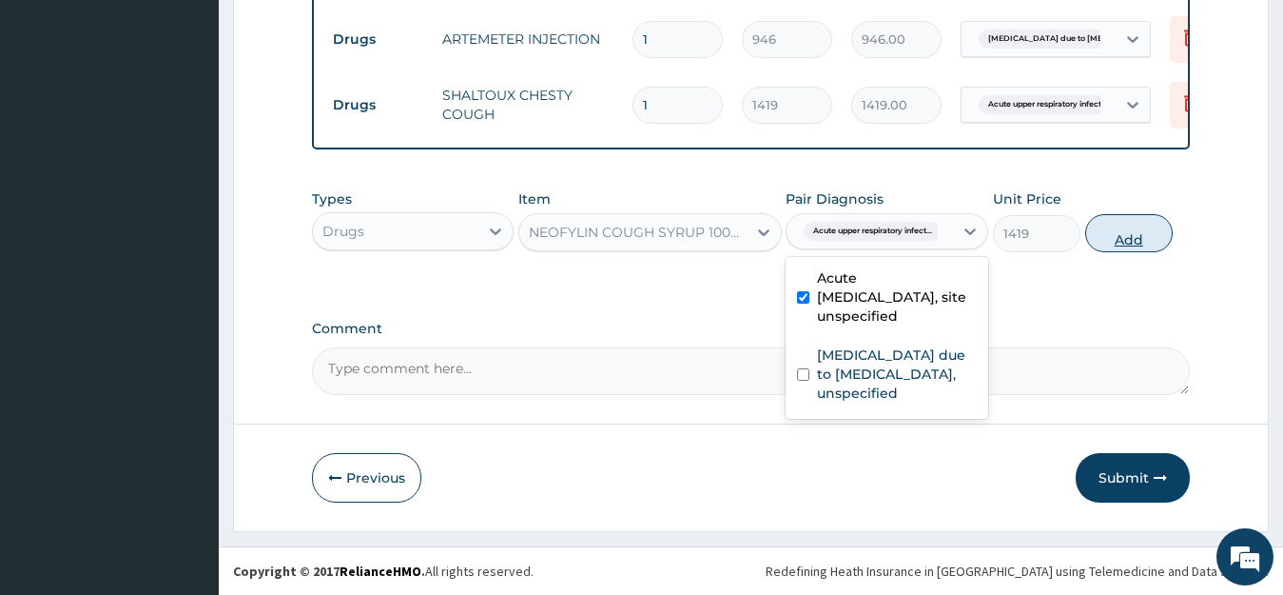
click at [1137, 228] on button "Add" at bounding box center [1130, 233] width 88 height 38
type input "0"
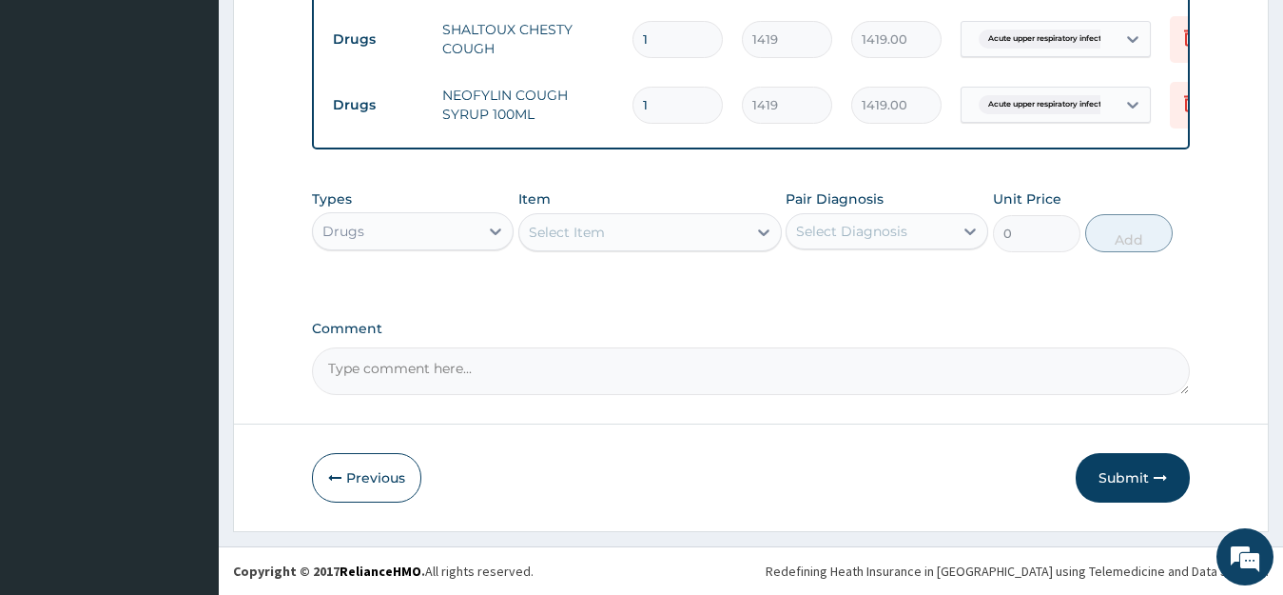
scroll to position [1107, 0]
click at [731, 239] on div "Select Item" at bounding box center [632, 232] width 227 height 30
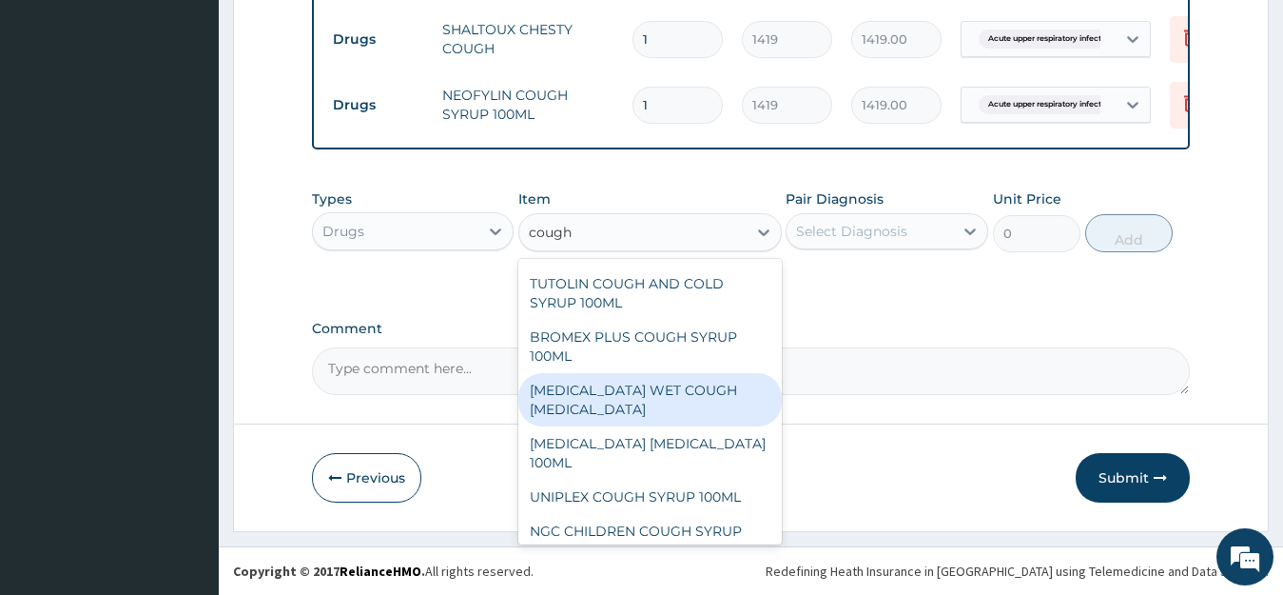
scroll to position [263, 0]
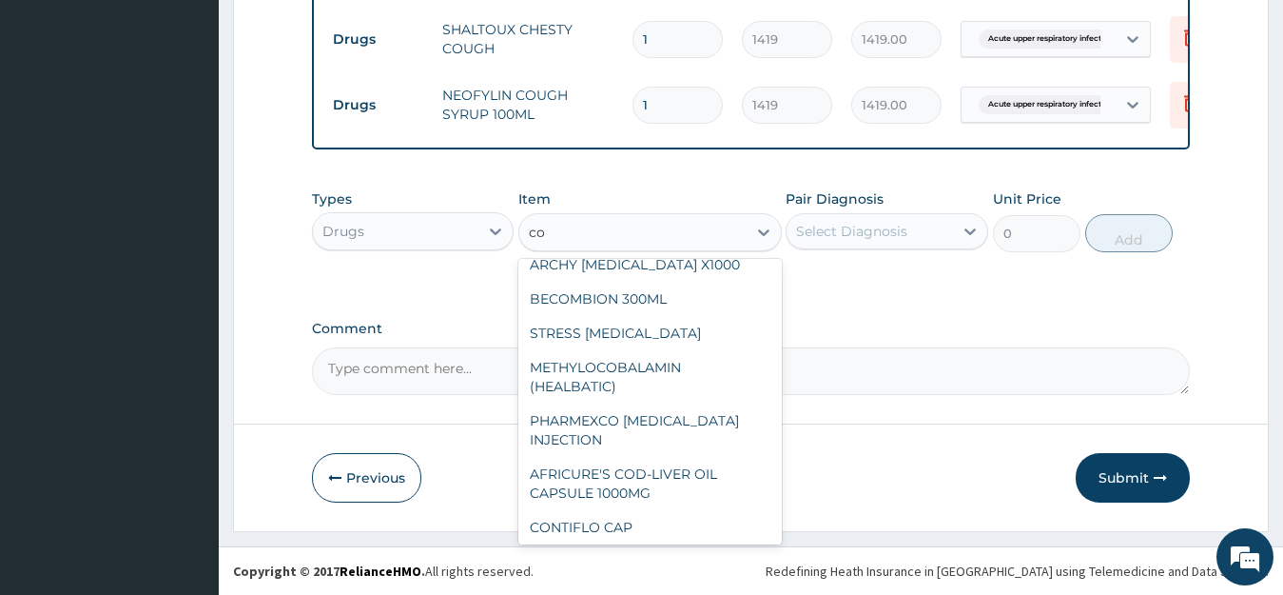
type input "c"
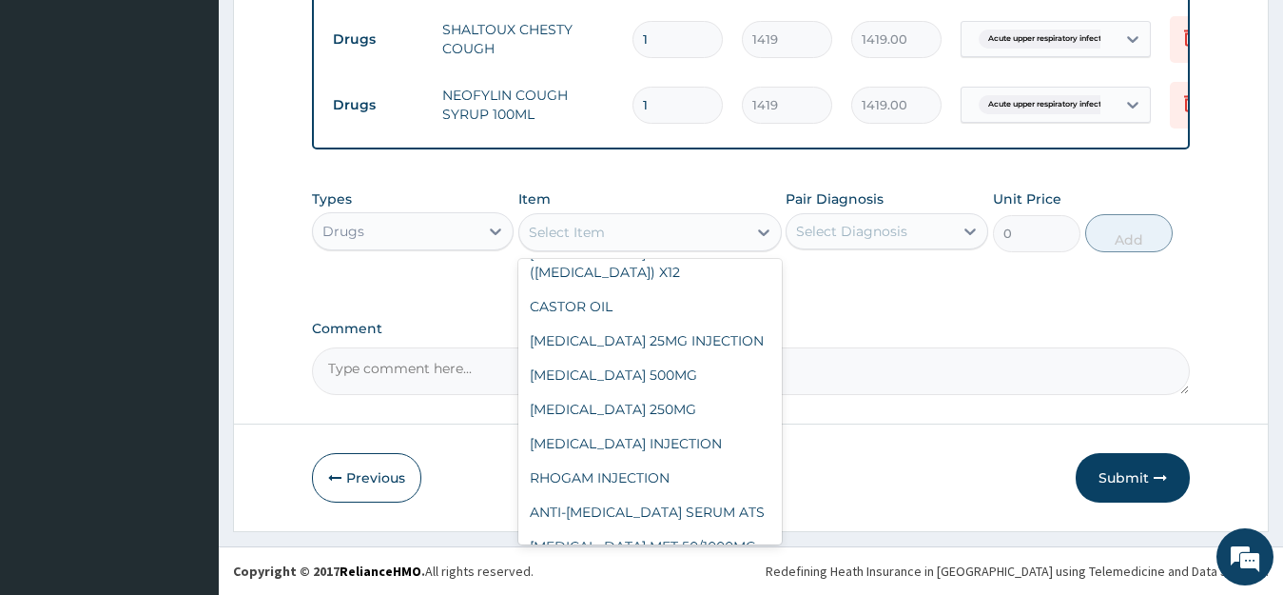
scroll to position [8707, 0]
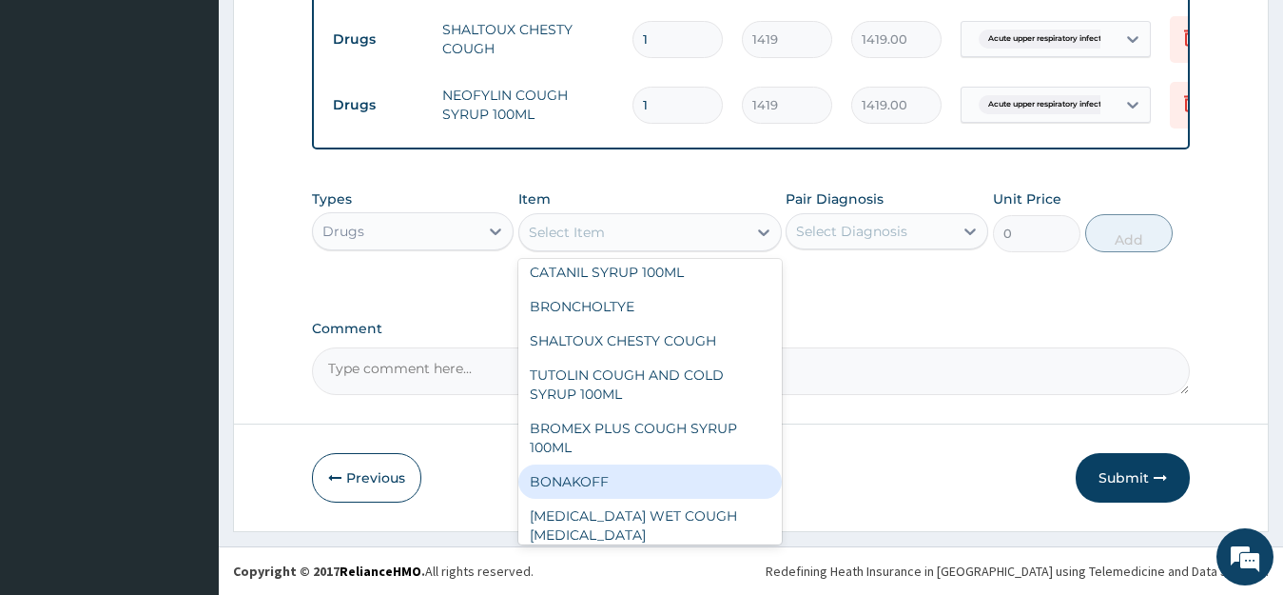
click at [917, 284] on div "Types Drugs Item option NEOFYLIN COUGH SYRUP 100ML, selected. option [PERSON_NA…" at bounding box center [751, 235] width 879 height 110
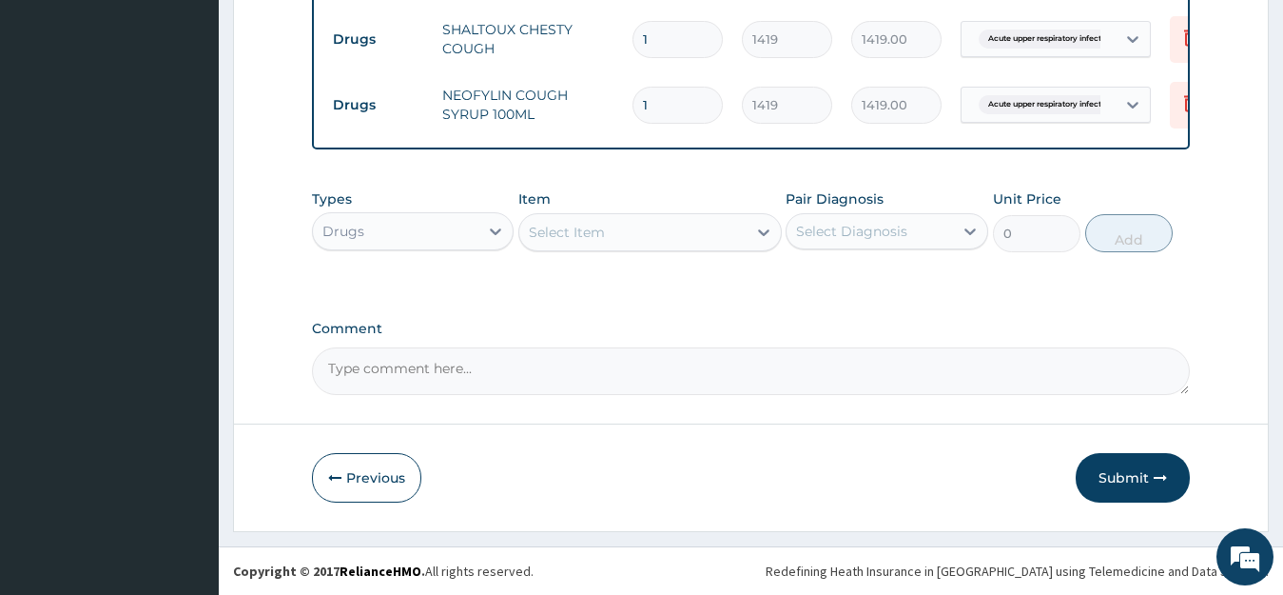
scroll to position [1107, 0]
click at [1151, 480] on button "Submit" at bounding box center [1133, 477] width 114 height 49
